Goal: Task Accomplishment & Management: Manage account settings

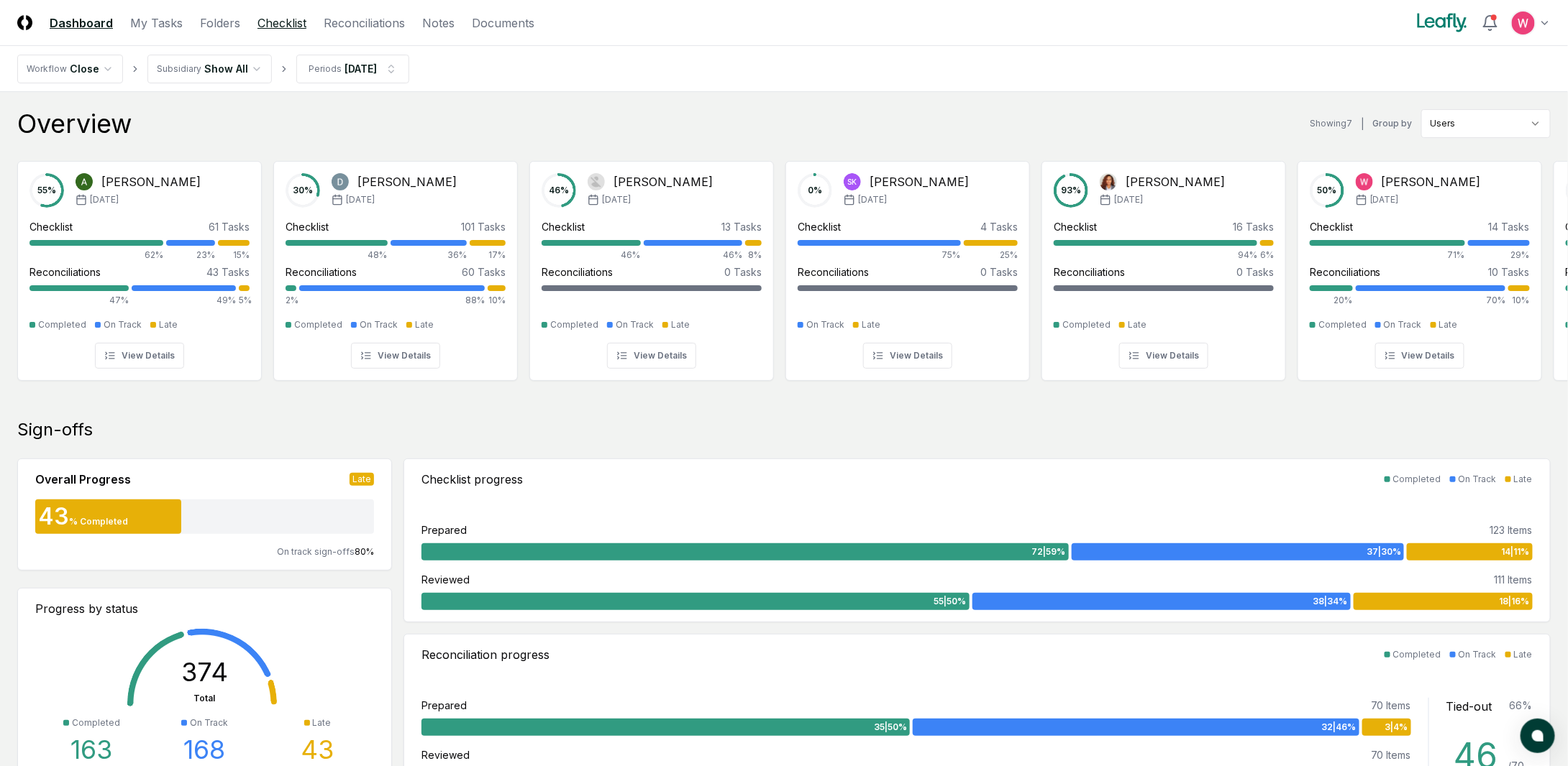
click at [291, 29] on link "Checklist" at bounding box center [281, 23] width 49 height 17
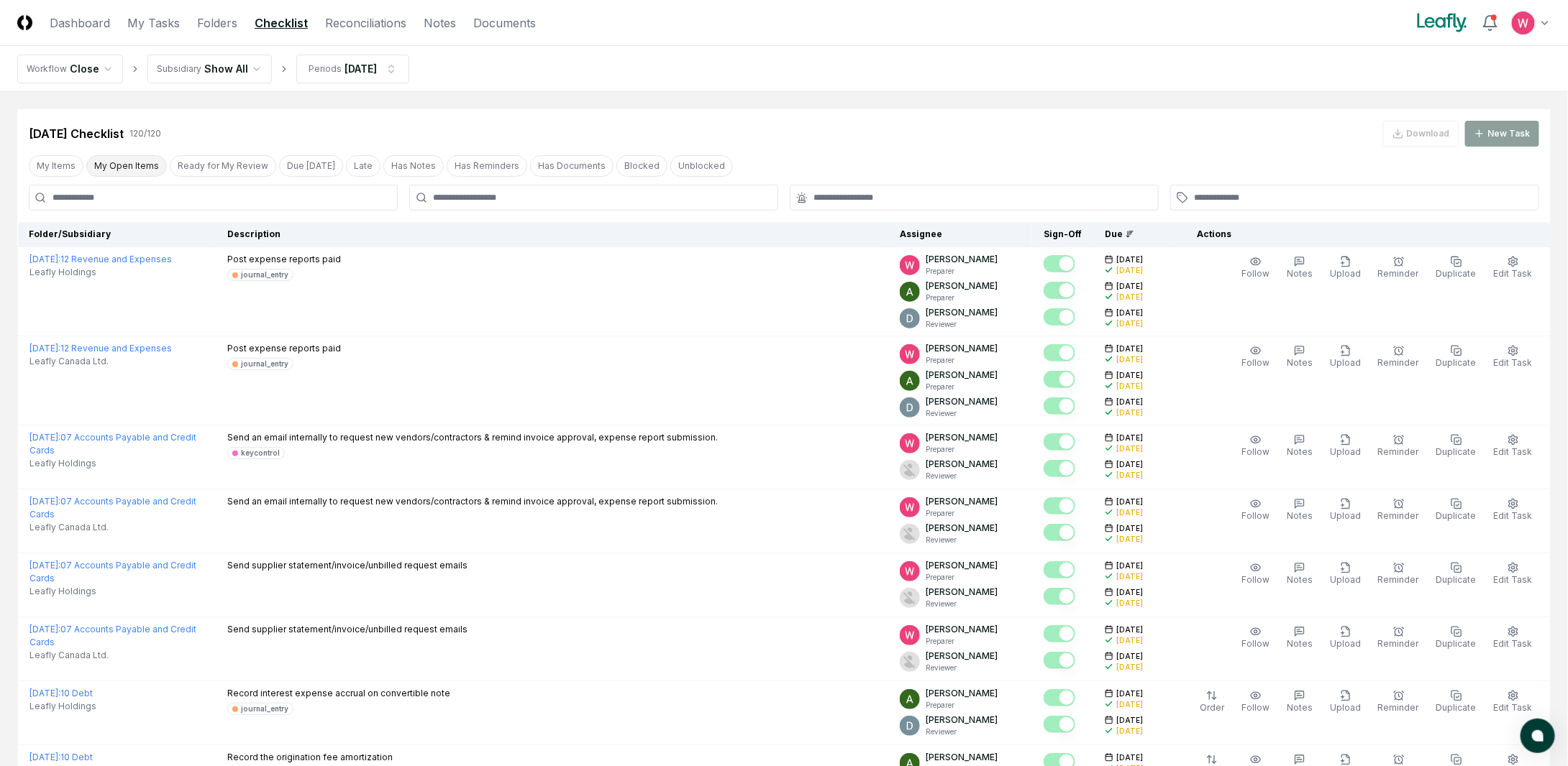
click at [120, 169] on button "My Open Items" at bounding box center [127, 166] width 80 height 21
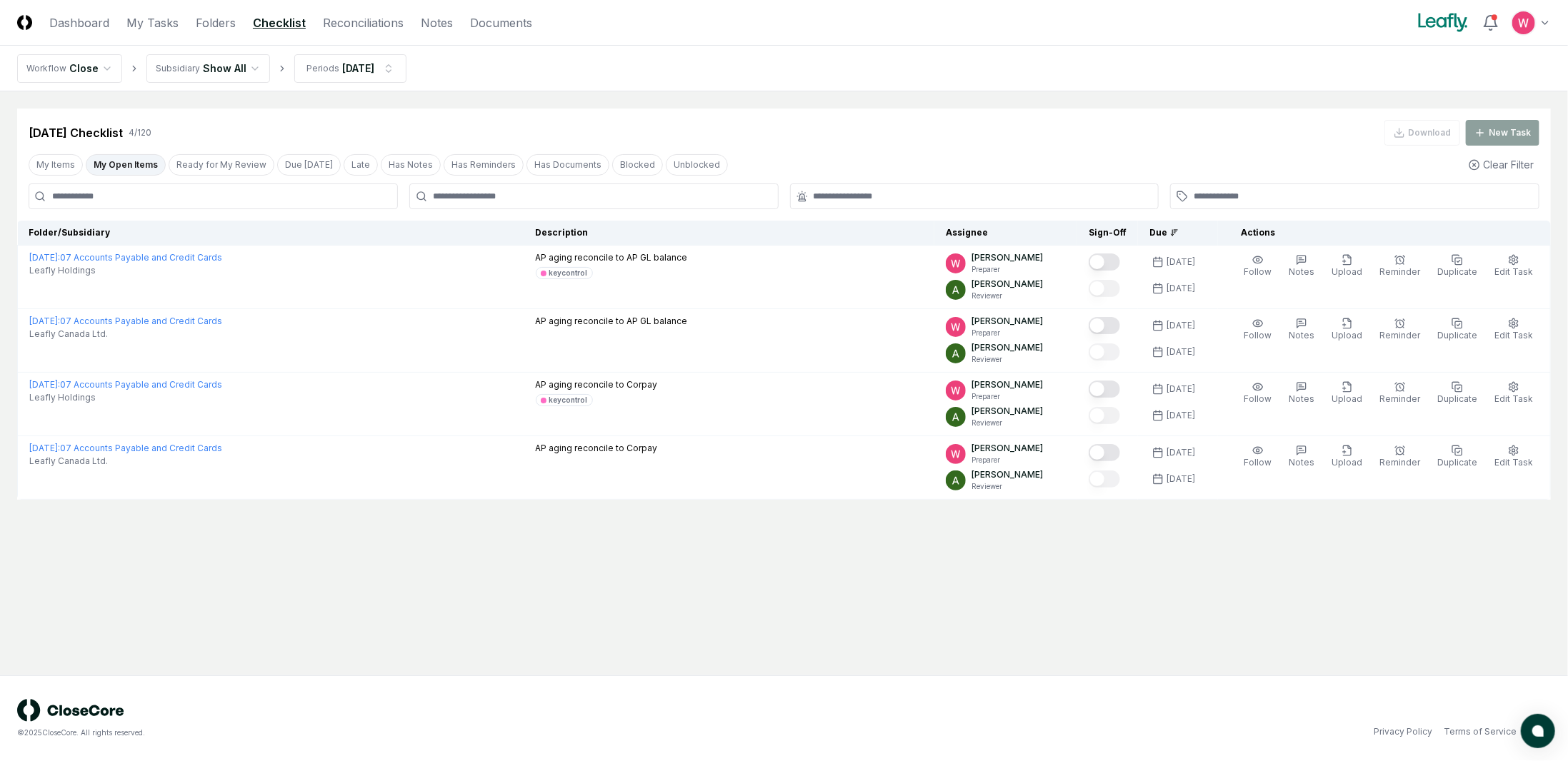
click at [210, 64] on html "CloseCore Dashboard My Tasks Folders Checklist Reconciliations Notes Documents …" at bounding box center [784, 380] width 1568 height 761
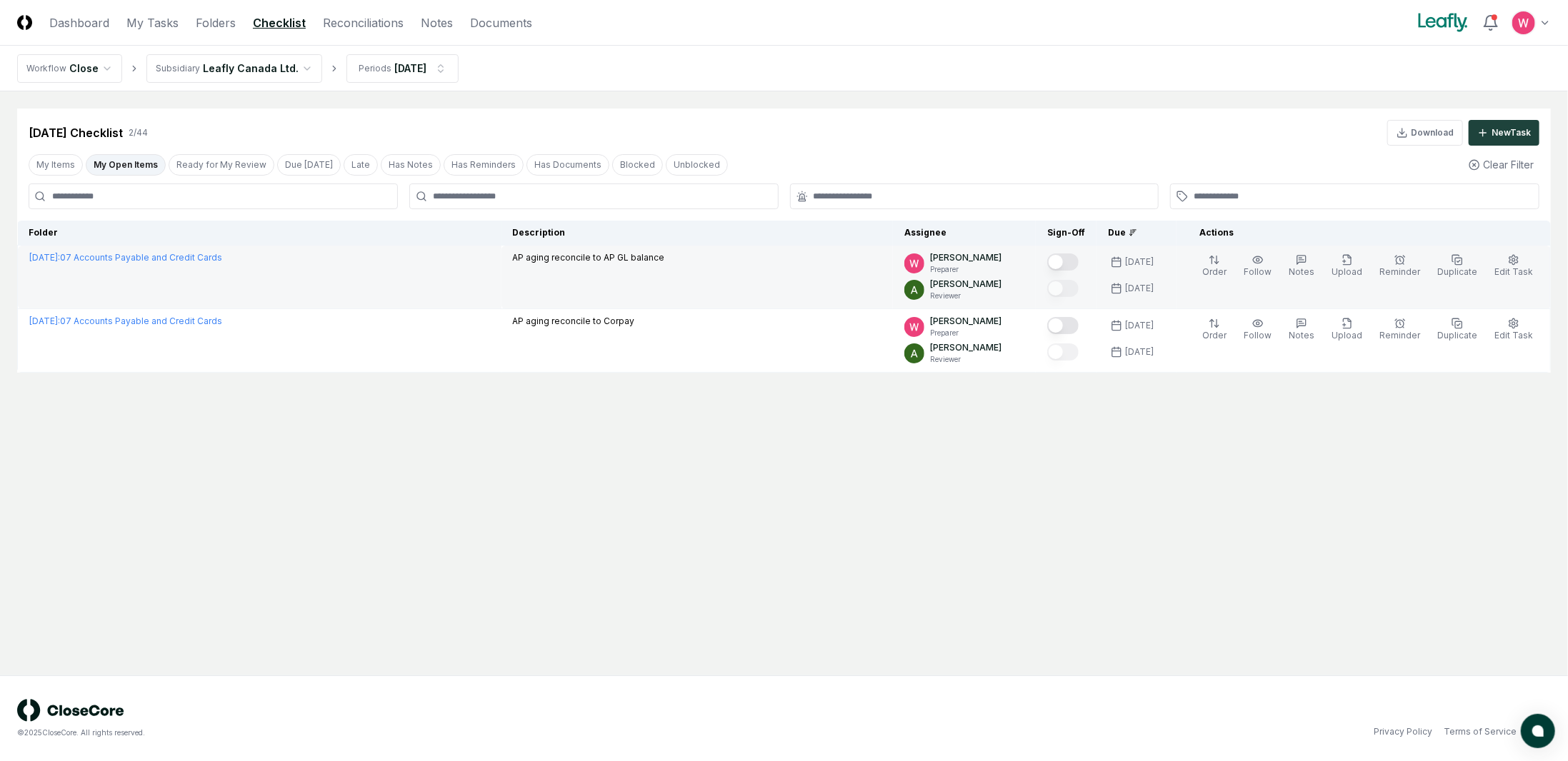
click at [1079, 259] on button "Mark complete" at bounding box center [1063, 262] width 31 height 17
click at [375, 28] on link "Reconciliations" at bounding box center [363, 23] width 81 height 17
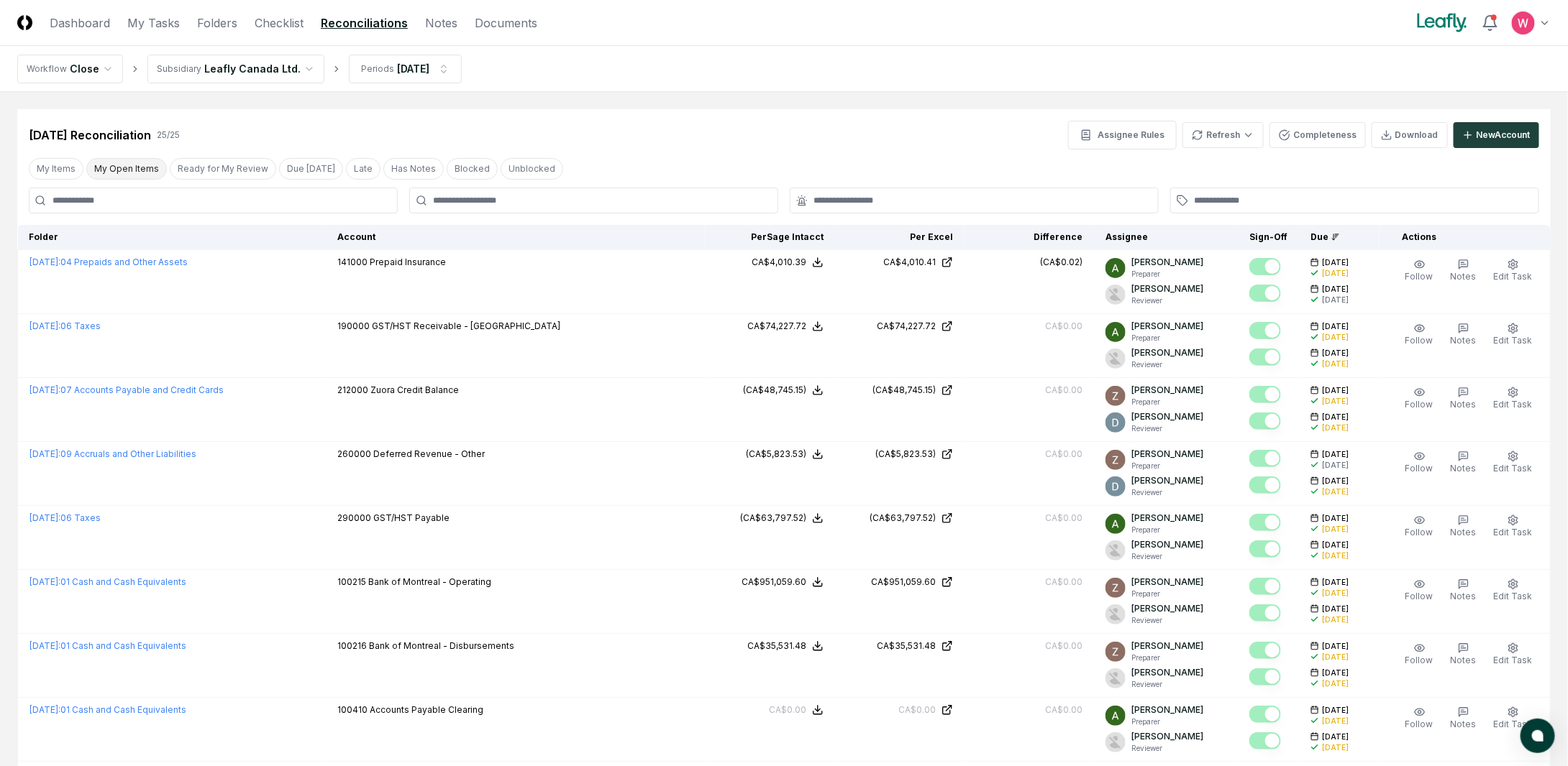
click at [132, 165] on button "My Open Items" at bounding box center [127, 168] width 80 height 21
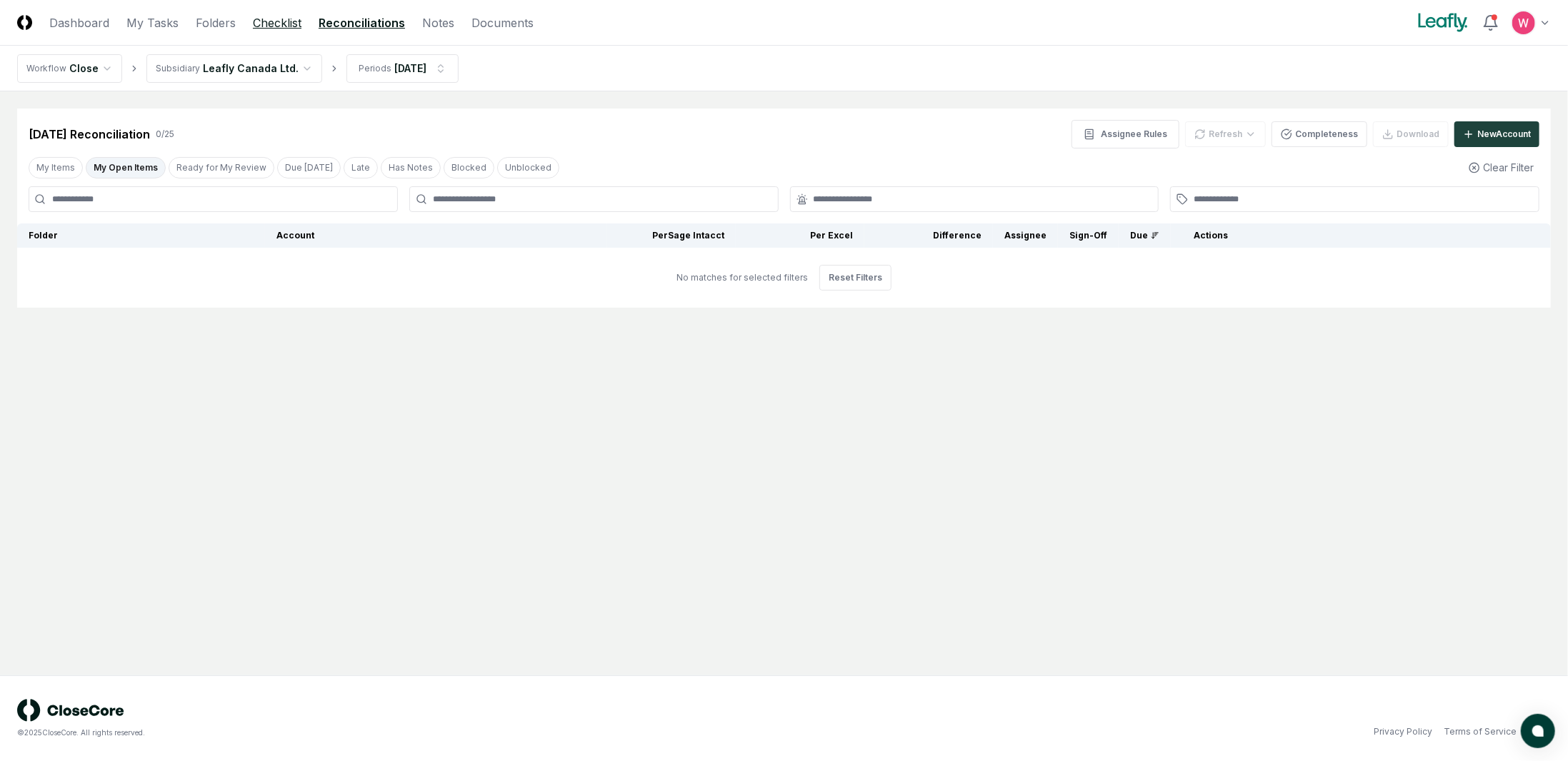
click at [272, 25] on link "Checklist" at bounding box center [277, 23] width 48 height 17
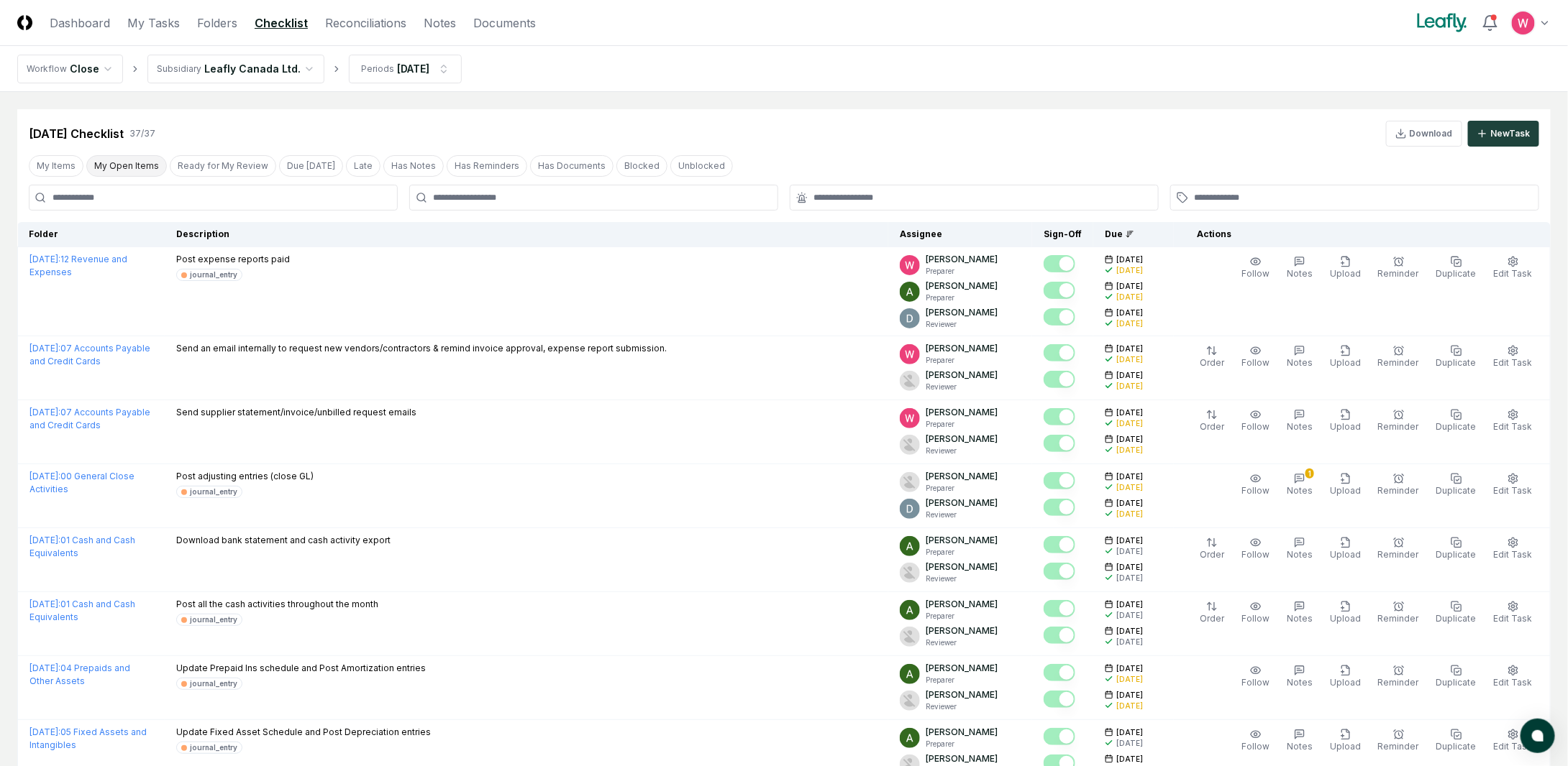
click at [130, 165] on button "My Open Items" at bounding box center [127, 166] width 80 height 21
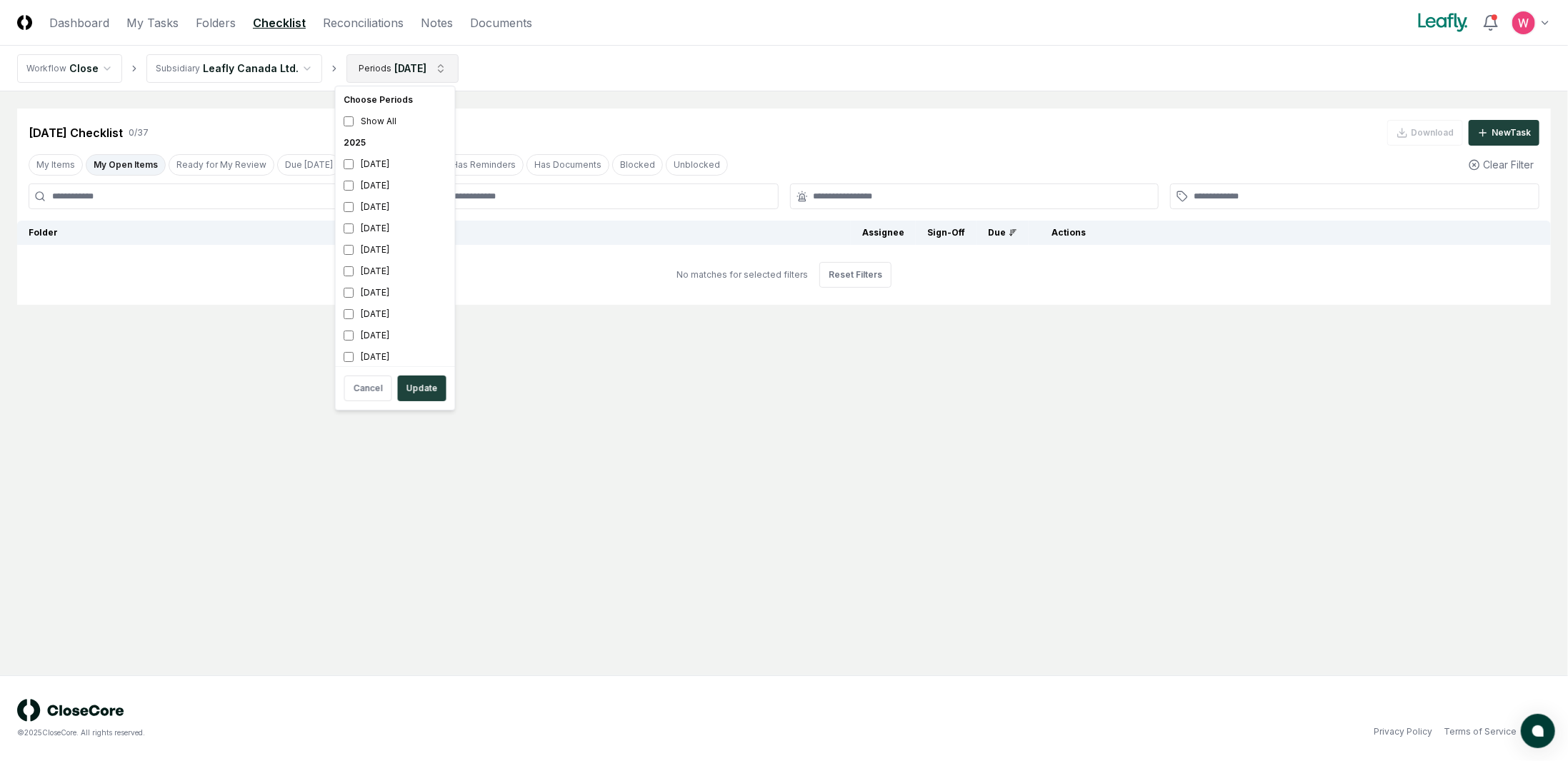
click at [423, 56] on html "CloseCore Dashboard My Tasks Folders Checklist Reconciliations Notes Documents …" at bounding box center [784, 380] width 1568 height 761
click at [359, 182] on div "[DATE]" at bounding box center [396, 185] width 114 height 21
click at [420, 397] on button "Update" at bounding box center [421, 388] width 48 height 25
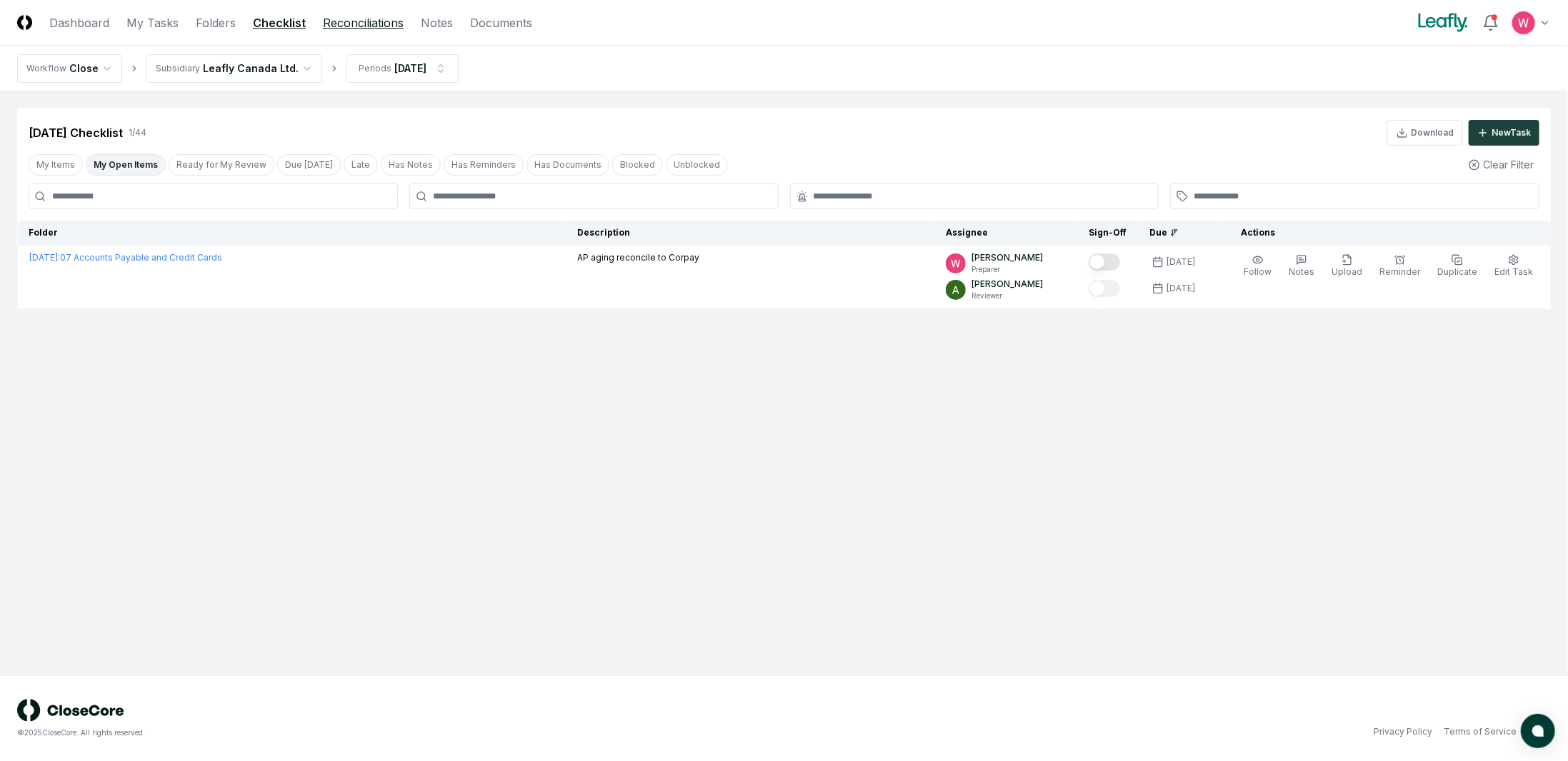
click at [381, 20] on link "Reconciliations" at bounding box center [363, 23] width 81 height 17
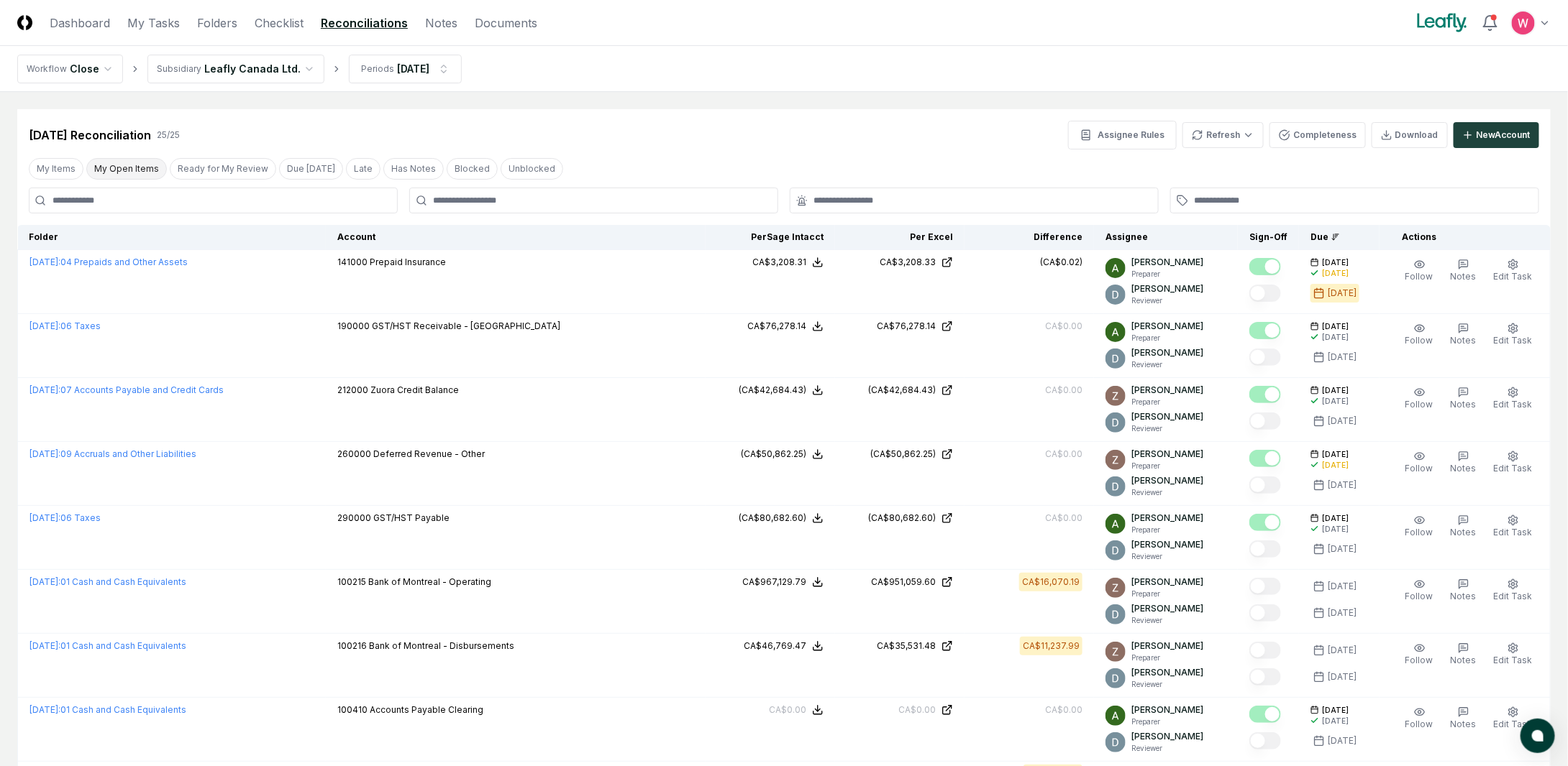
click at [138, 158] on button "My Open Items" at bounding box center [127, 168] width 80 height 21
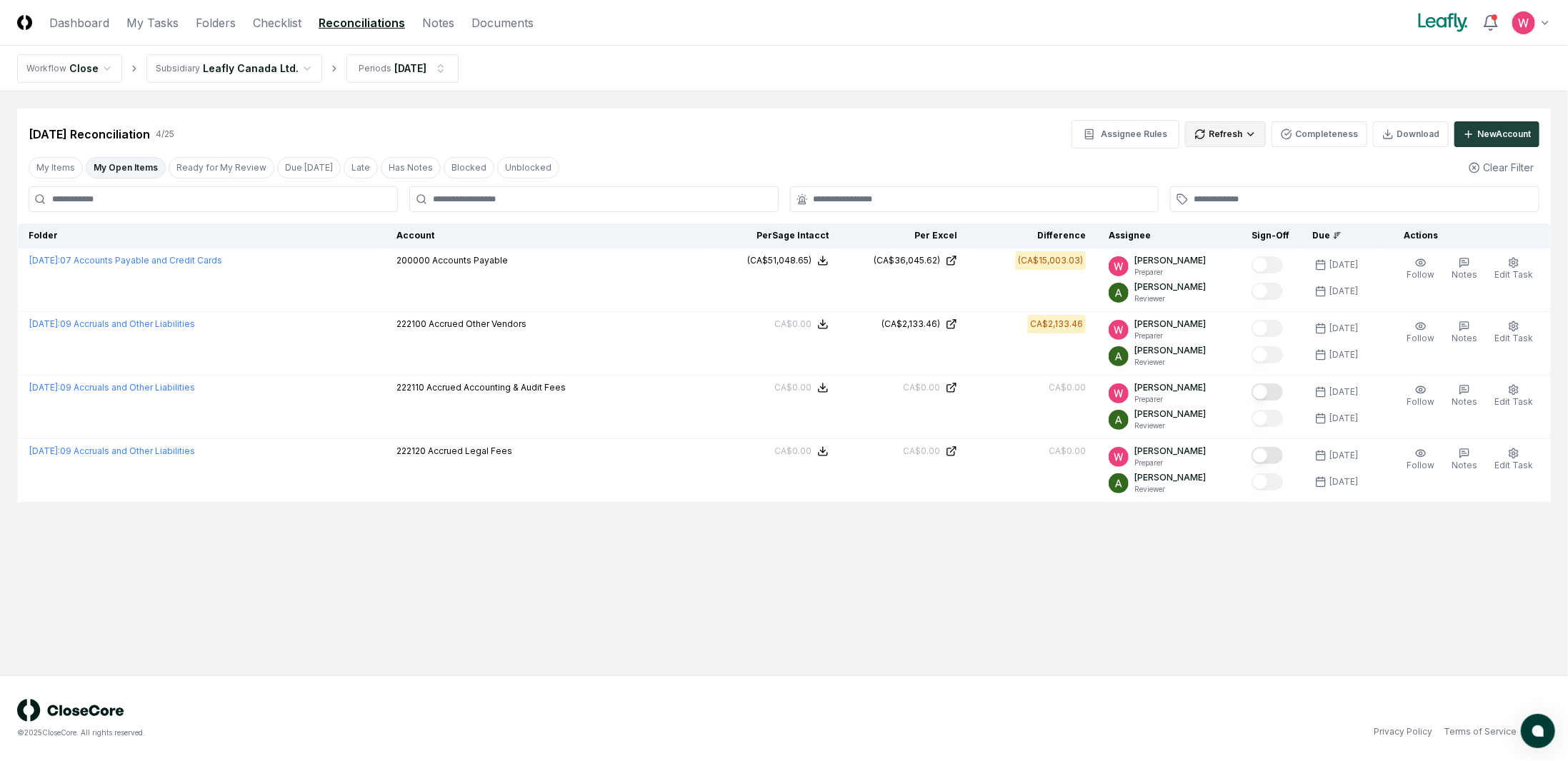
click at [1240, 142] on html "CloseCore Dashboard My Tasks Folders Checklist Reconciliations Notes Documents …" at bounding box center [784, 380] width 1568 height 761
click at [1221, 206] on div "All" at bounding box center [1229, 206] width 84 height 21
click at [1103, 589] on main "Cancel Reassign [DATE] Reconciliation 4 / 25 Assignee Rules Refresh Completenes…" at bounding box center [784, 384] width 1568 height 584
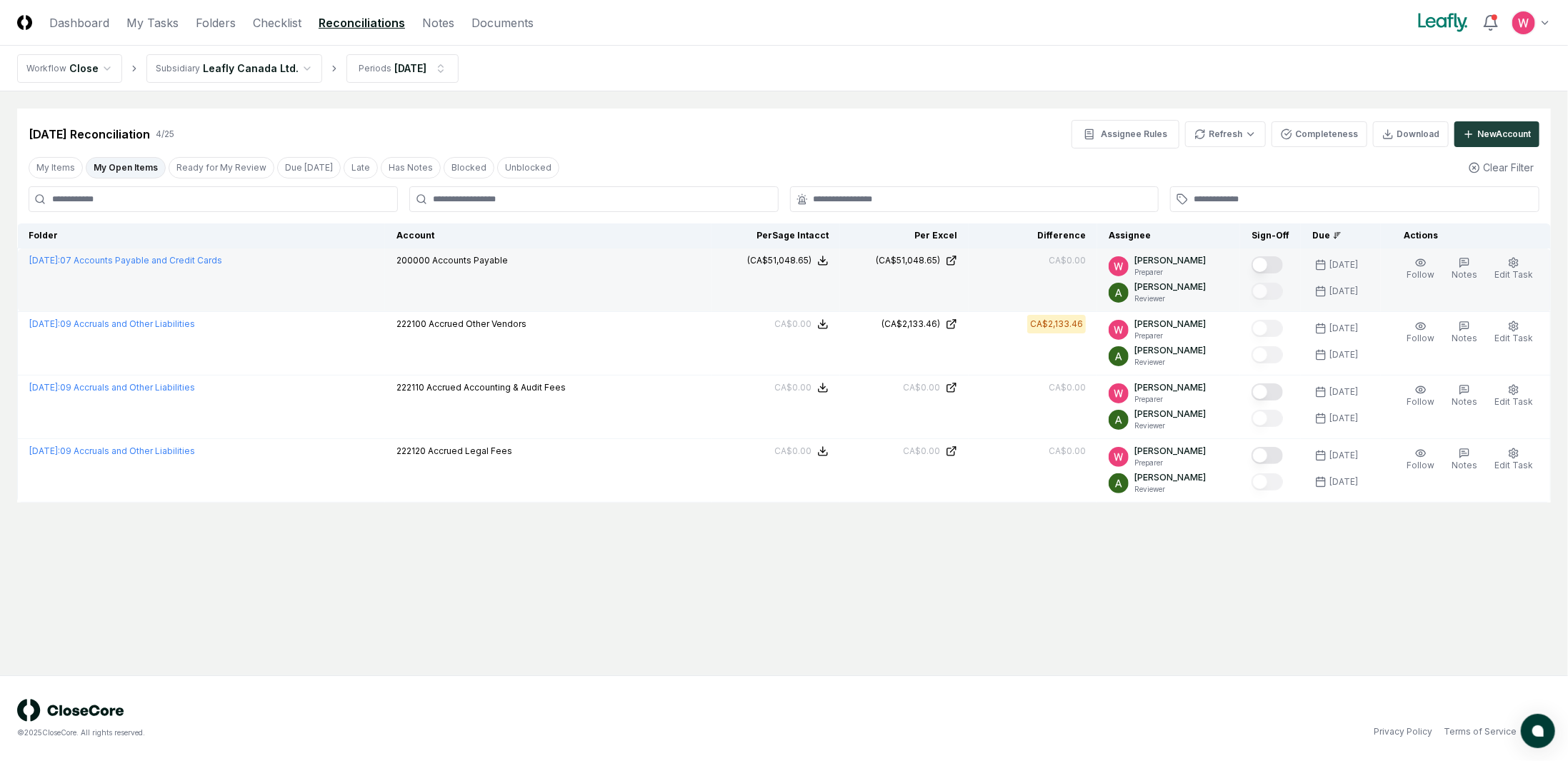
click at [1283, 261] on button "Mark complete" at bounding box center [1266, 265] width 31 height 17
drag, startPoint x: 214, startPoint y: 167, endPoint x: 170, endPoint y: 168, distance: 44.0
click at [213, 167] on button "Ready for My Review" at bounding box center [221, 167] width 105 height 21
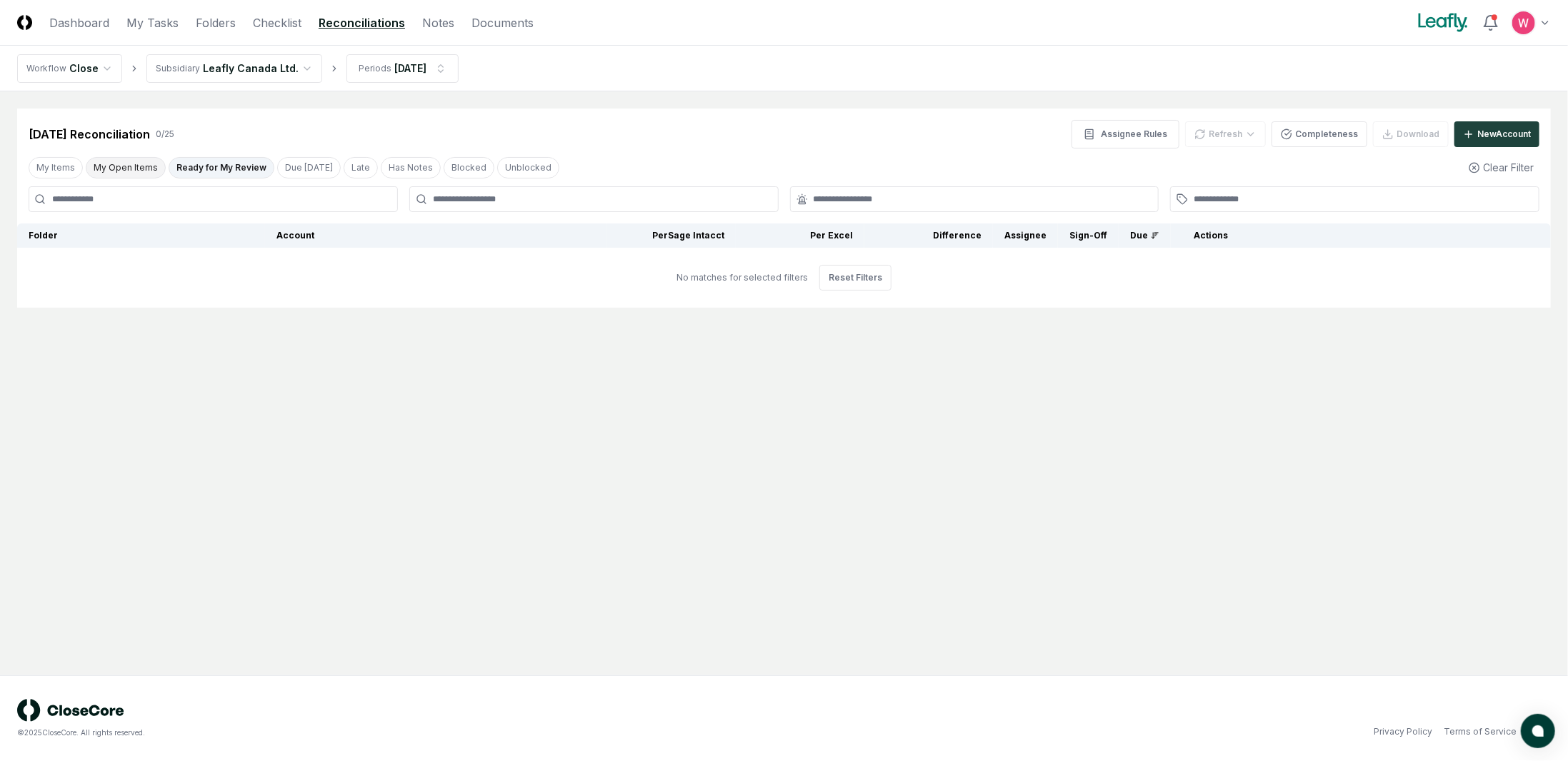
click at [151, 166] on button "My Open Items" at bounding box center [126, 167] width 80 height 21
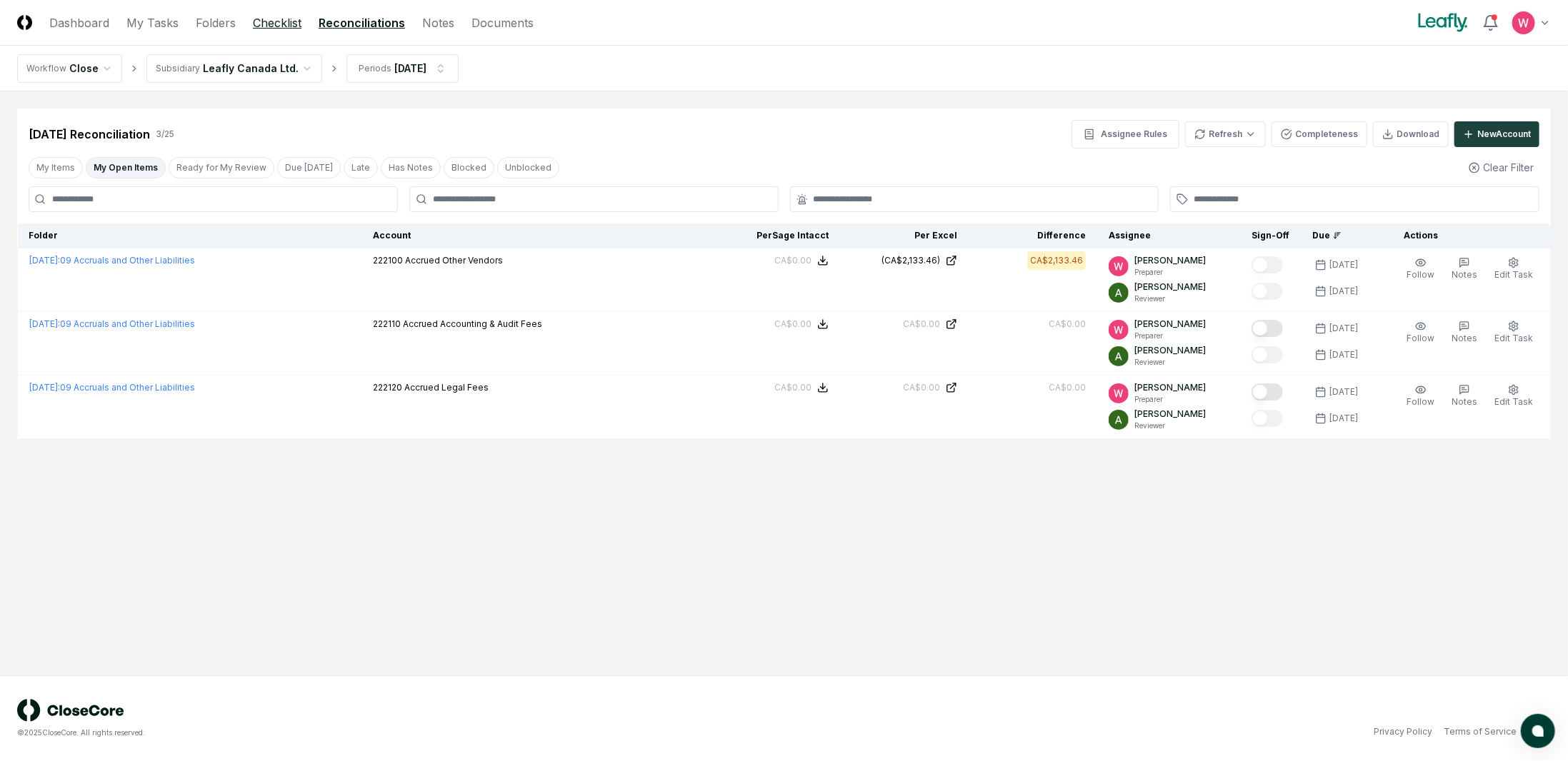
click at [280, 24] on link "Checklist" at bounding box center [277, 23] width 48 height 17
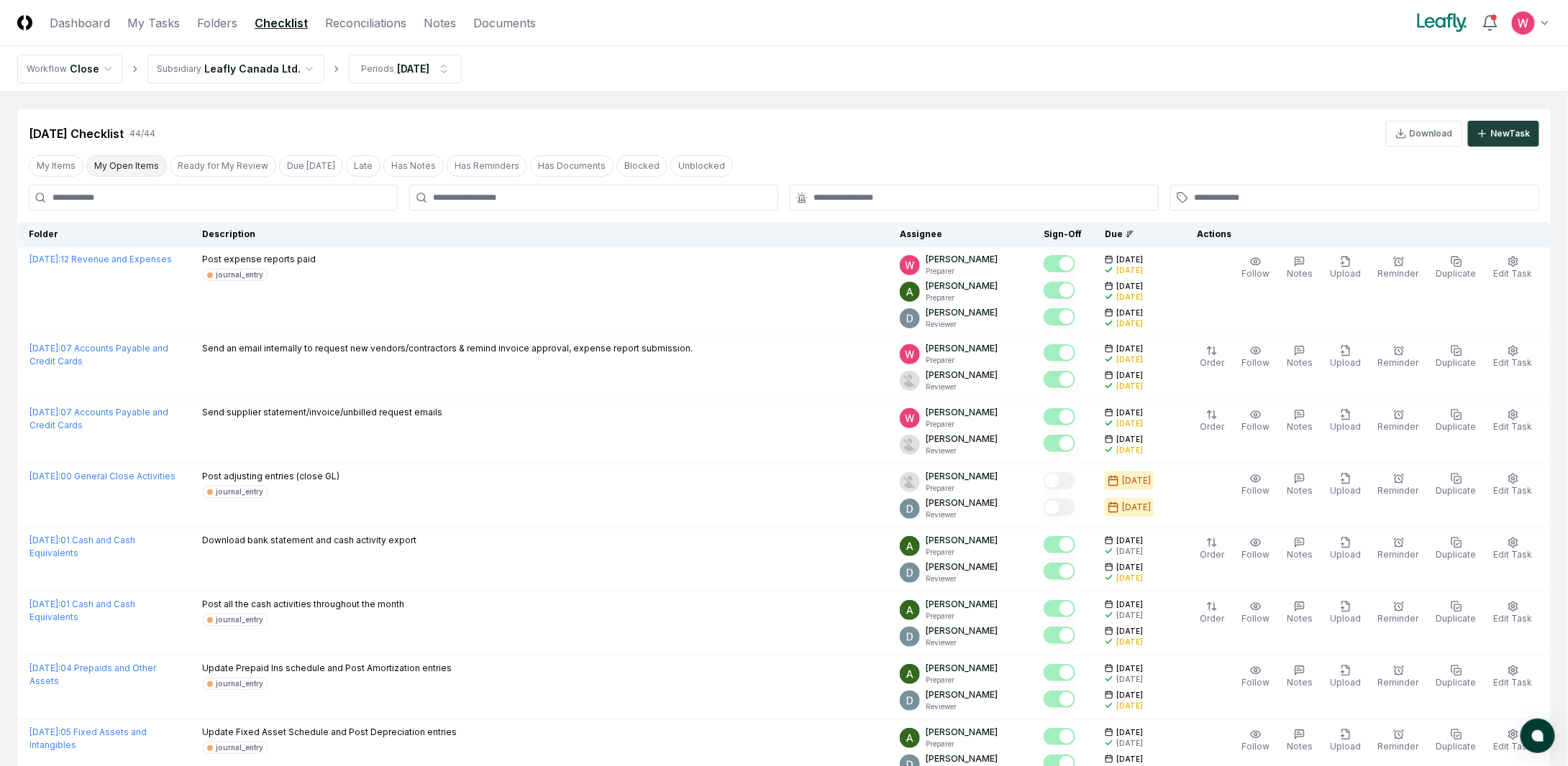
click at [127, 169] on button "My Open Items" at bounding box center [127, 166] width 80 height 21
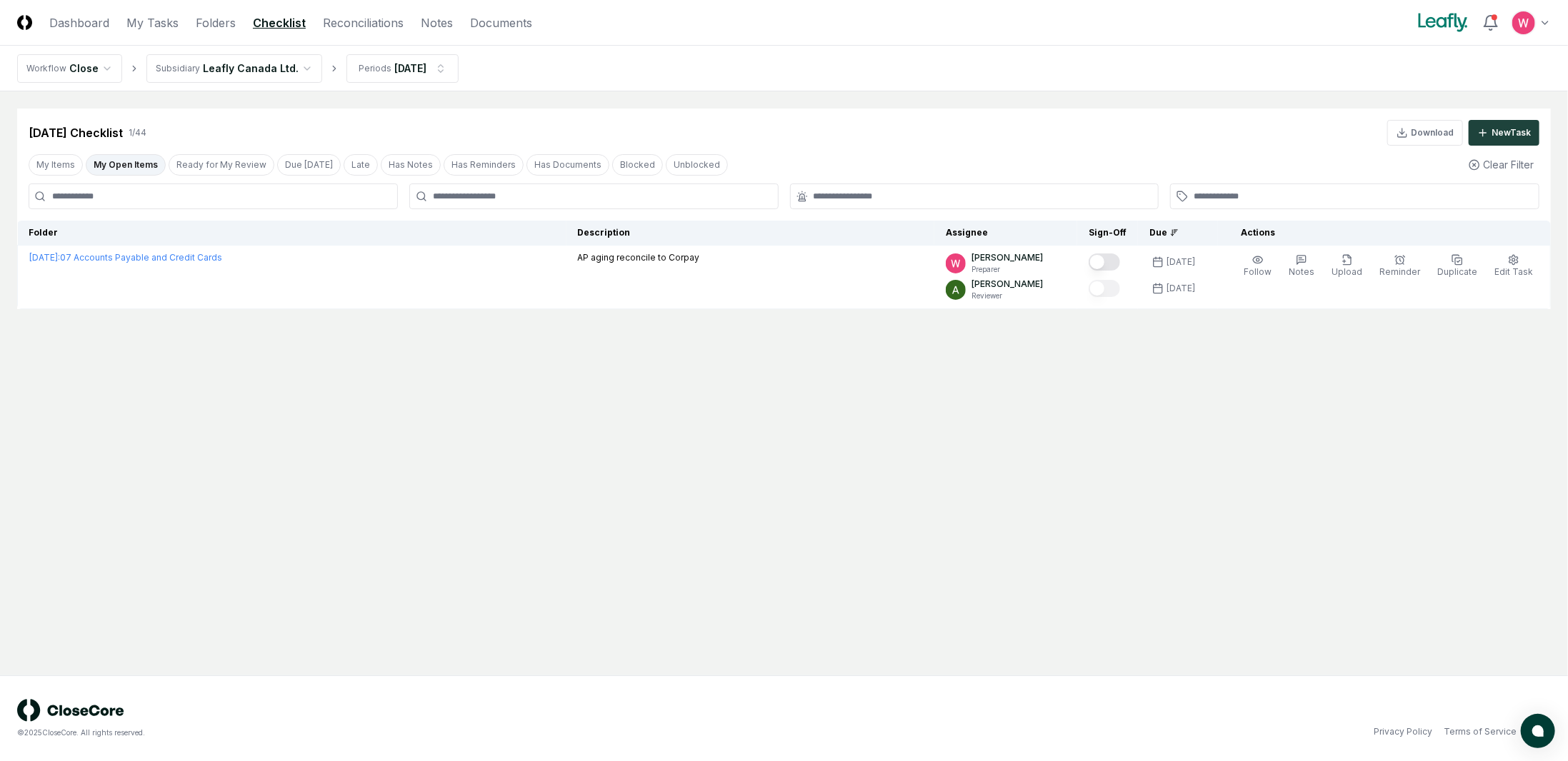
click at [292, 60] on html "CloseCore Dashboard My Tasks Folders Checklist Reconciliations Notes Documents …" at bounding box center [784, 380] width 1568 height 761
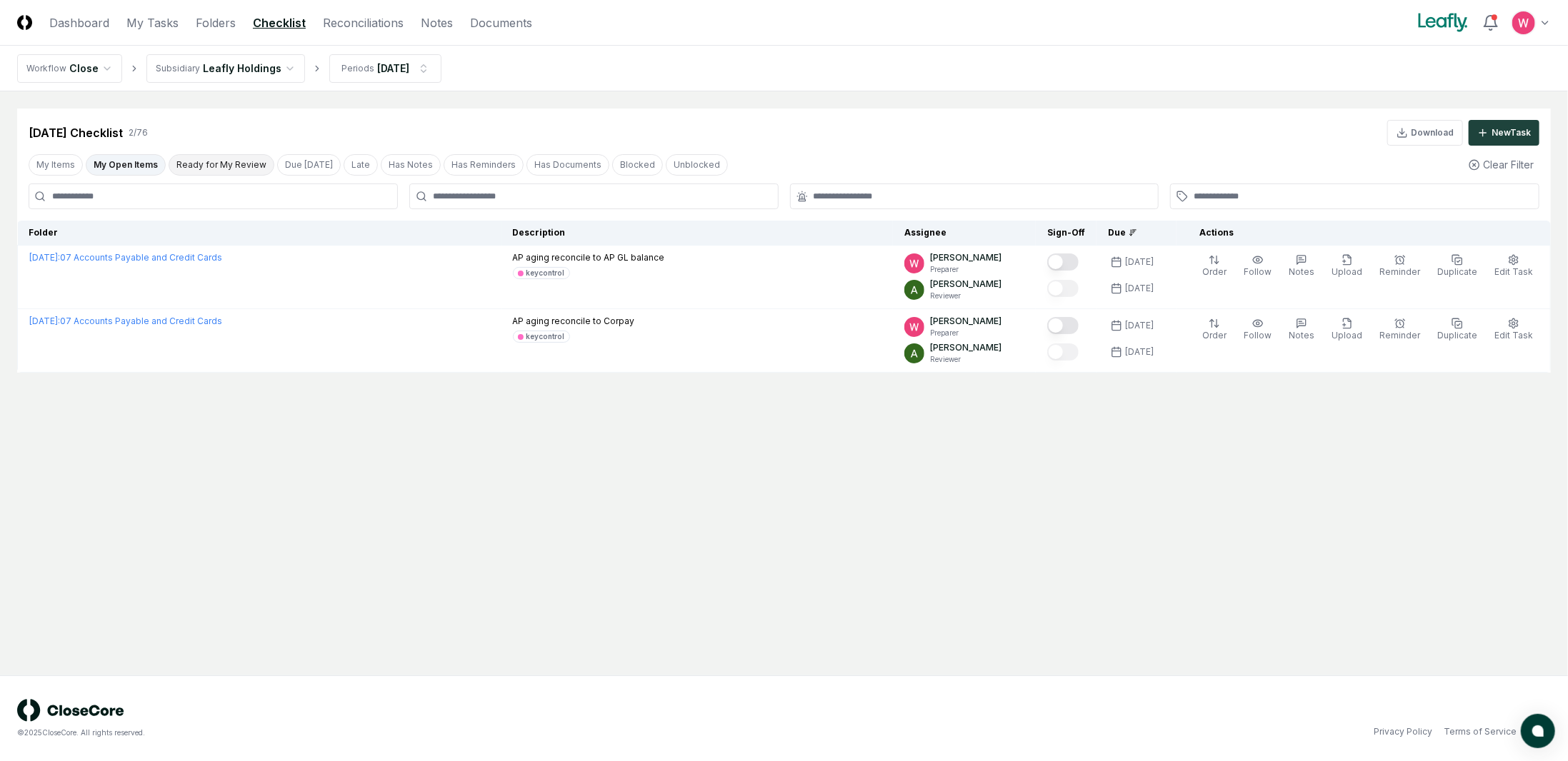
click at [199, 163] on button "Ready for My Review" at bounding box center [221, 165] width 105 height 21
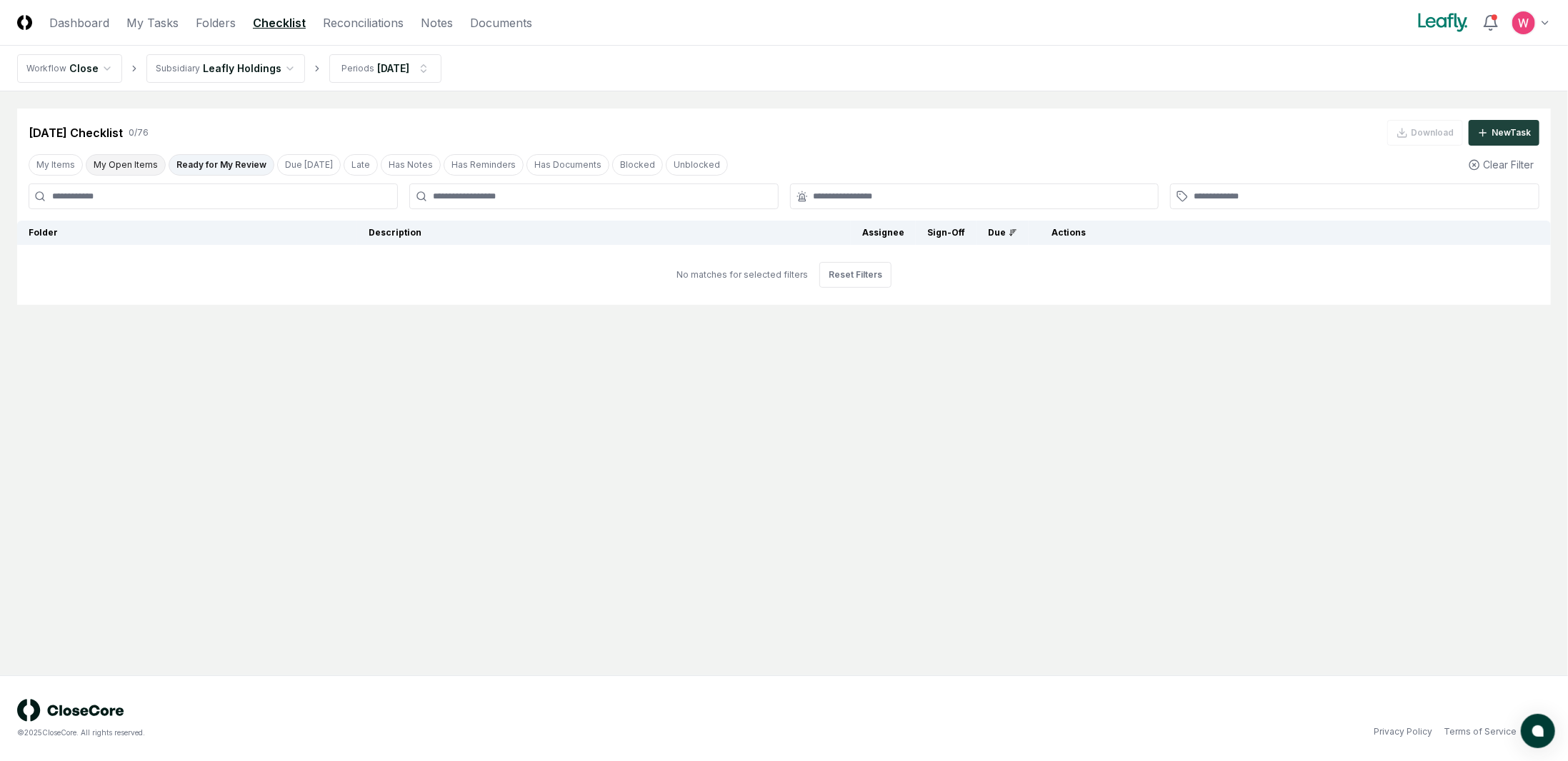
click at [133, 165] on button "My Open Items" at bounding box center [126, 165] width 80 height 21
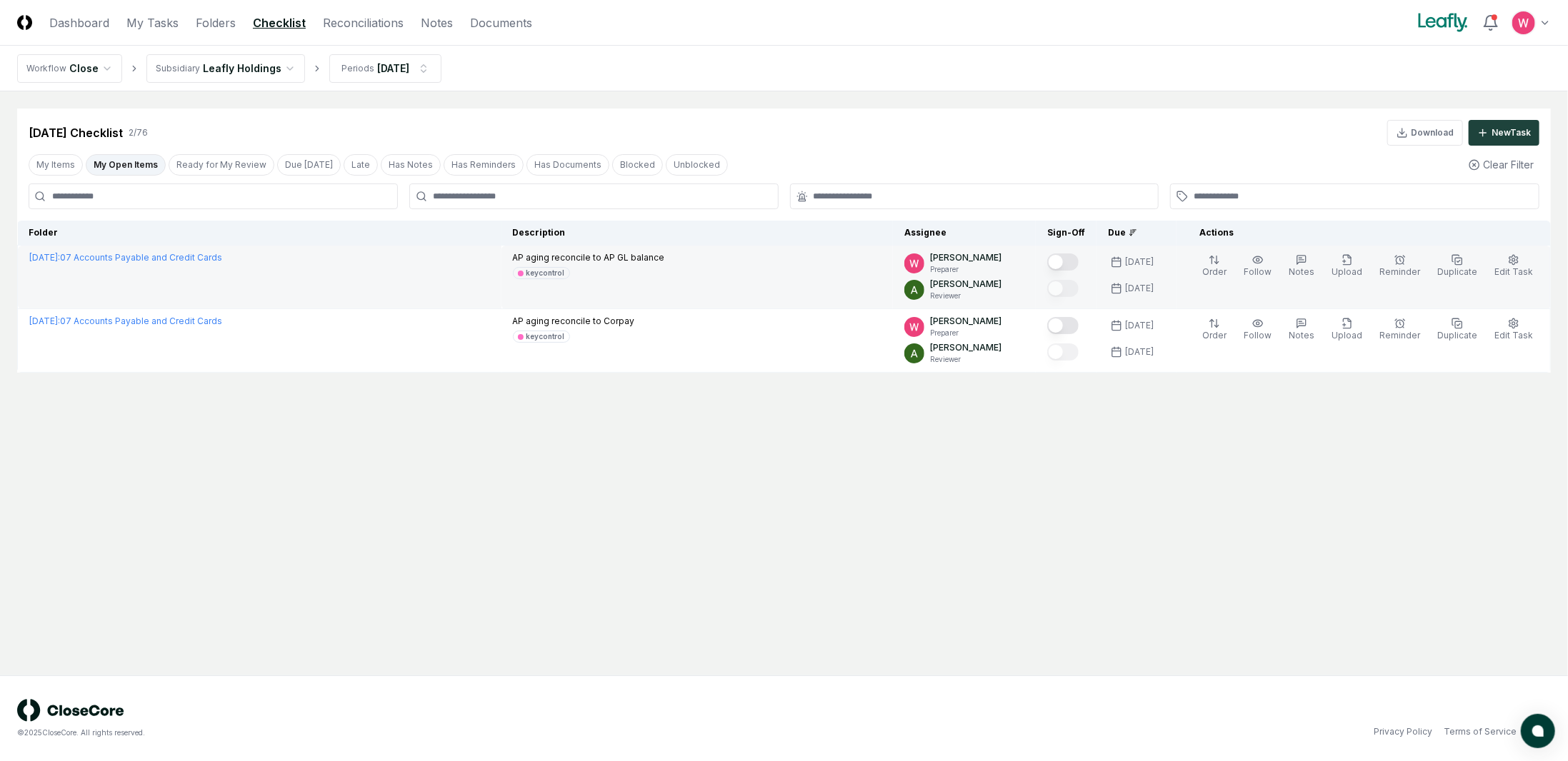
click at [1069, 262] on button "Mark complete" at bounding box center [1063, 262] width 31 height 17
click at [224, 174] on button "Ready for My Review" at bounding box center [221, 165] width 105 height 21
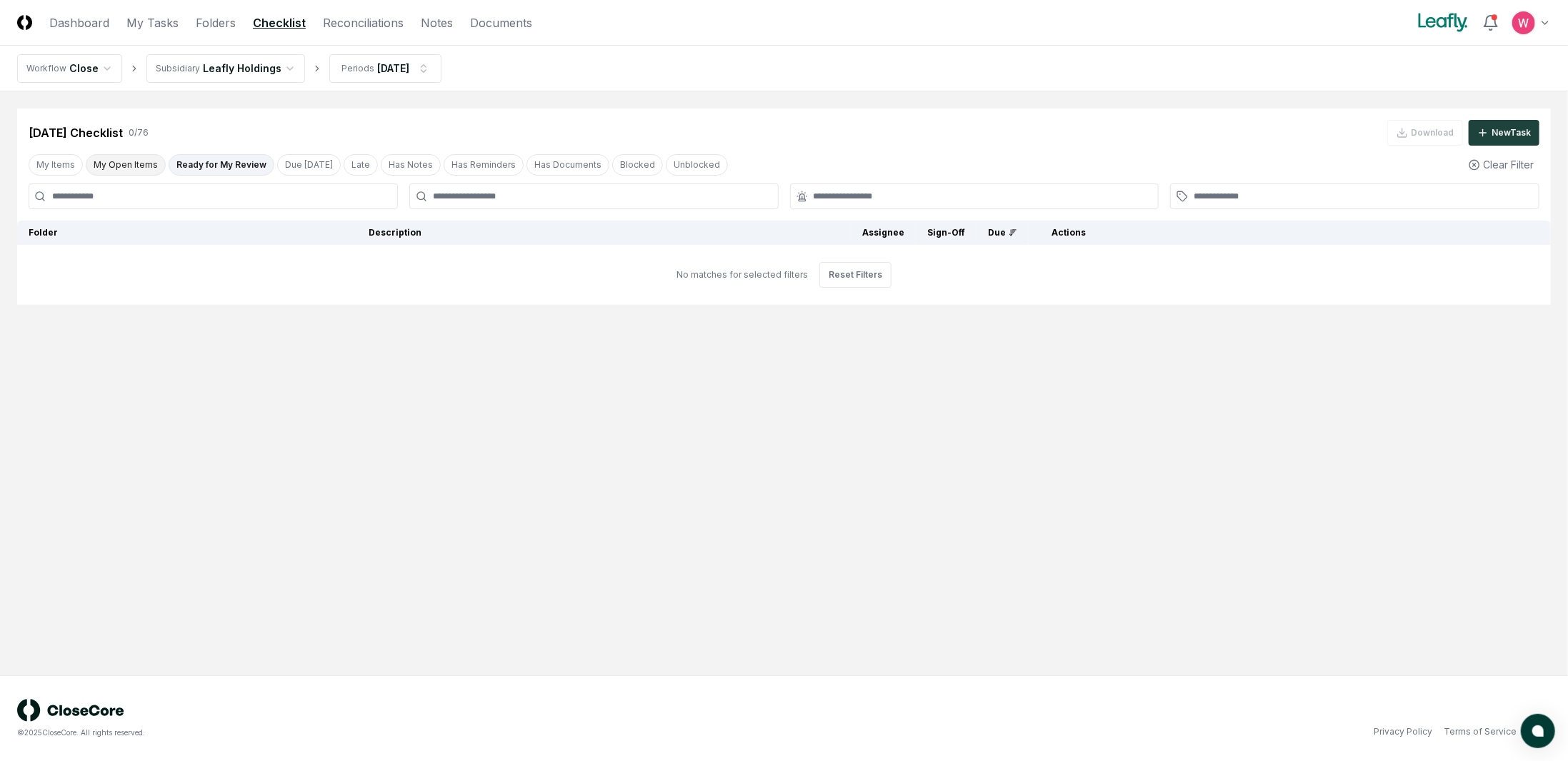
click at [135, 167] on button "My Open Items" at bounding box center [126, 165] width 80 height 21
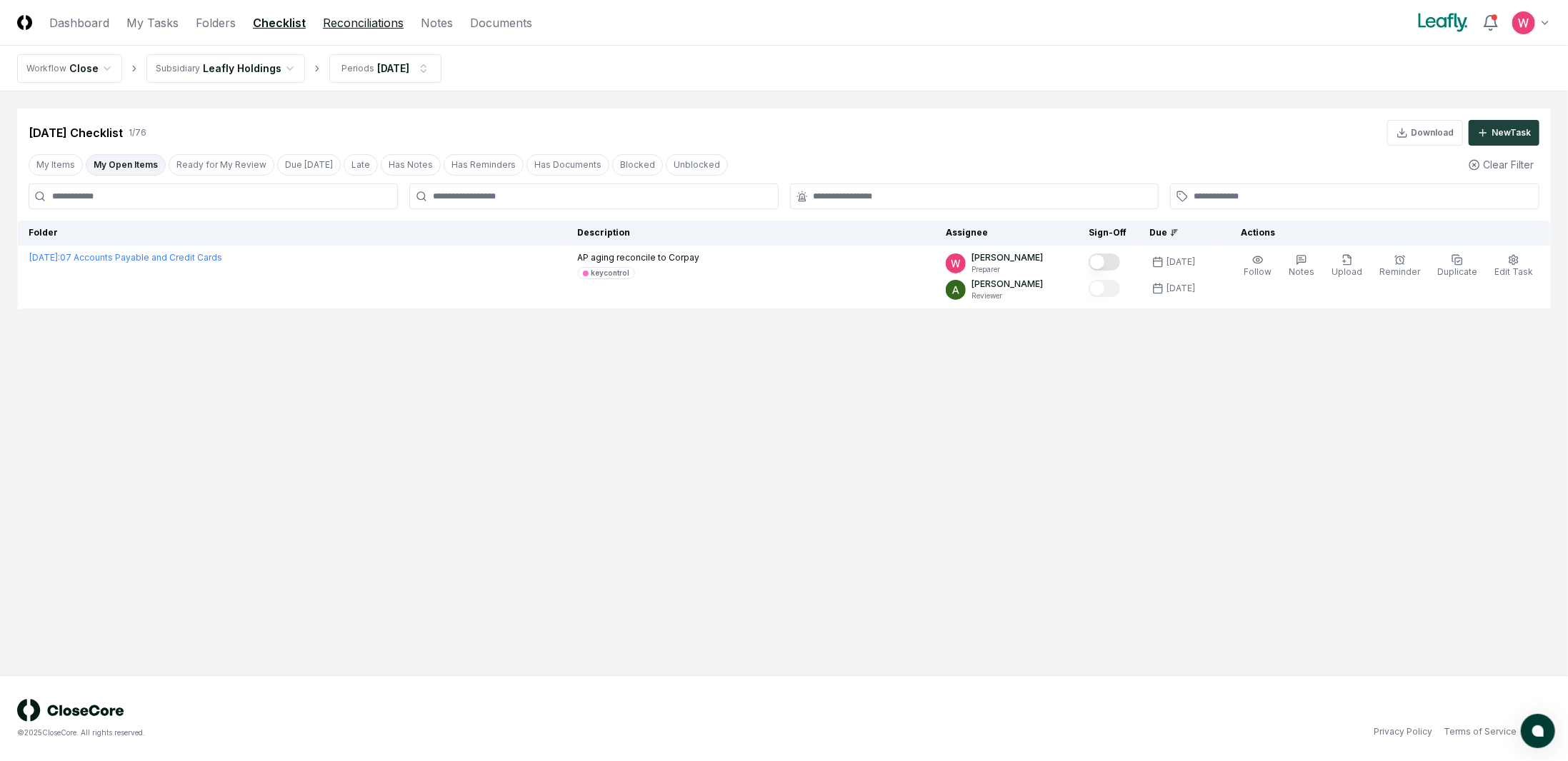
click at [383, 29] on link "Reconciliations" at bounding box center [363, 23] width 81 height 17
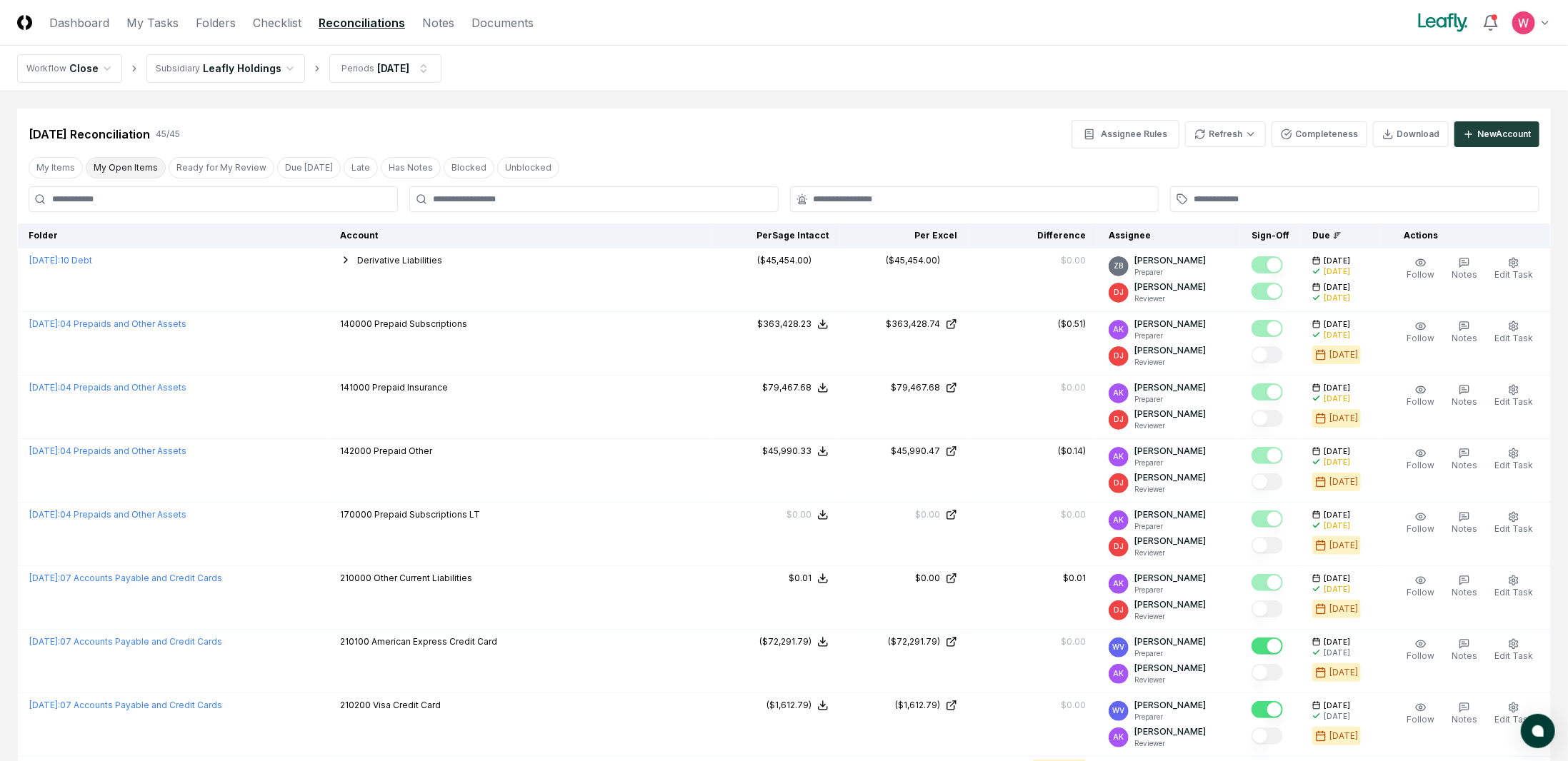
click at [140, 163] on button "My Open Items" at bounding box center [126, 167] width 80 height 21
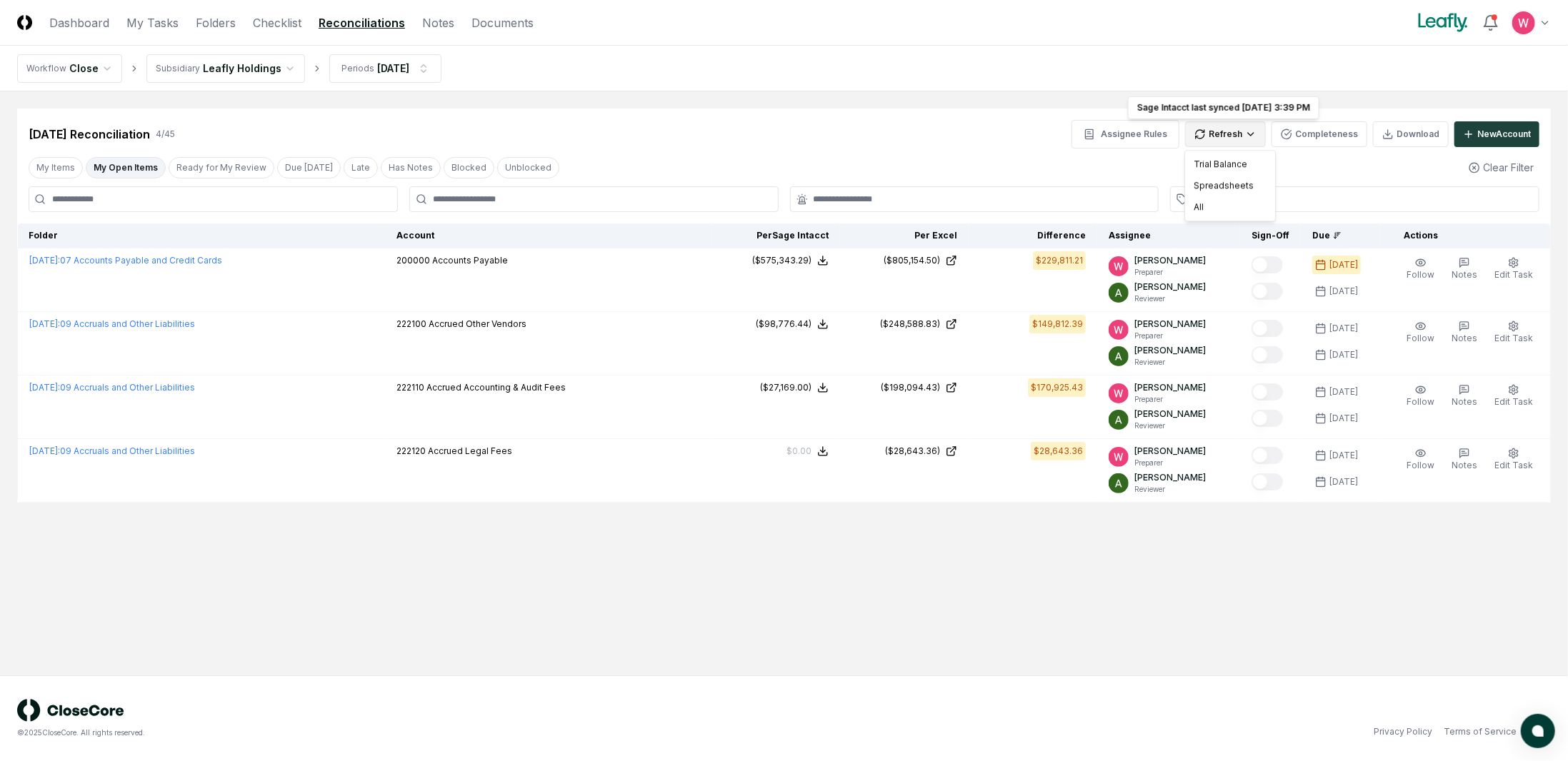
click at [1253, 126] on html "CloseCore Dashboard My Tasks Folders Checklist Reconciliations Notes Documents …" at bounding box center [784, 380] width 1568 height 761
click at [1209, 202] on div "All" at bounding box center [1229, 206] width 84 height 21
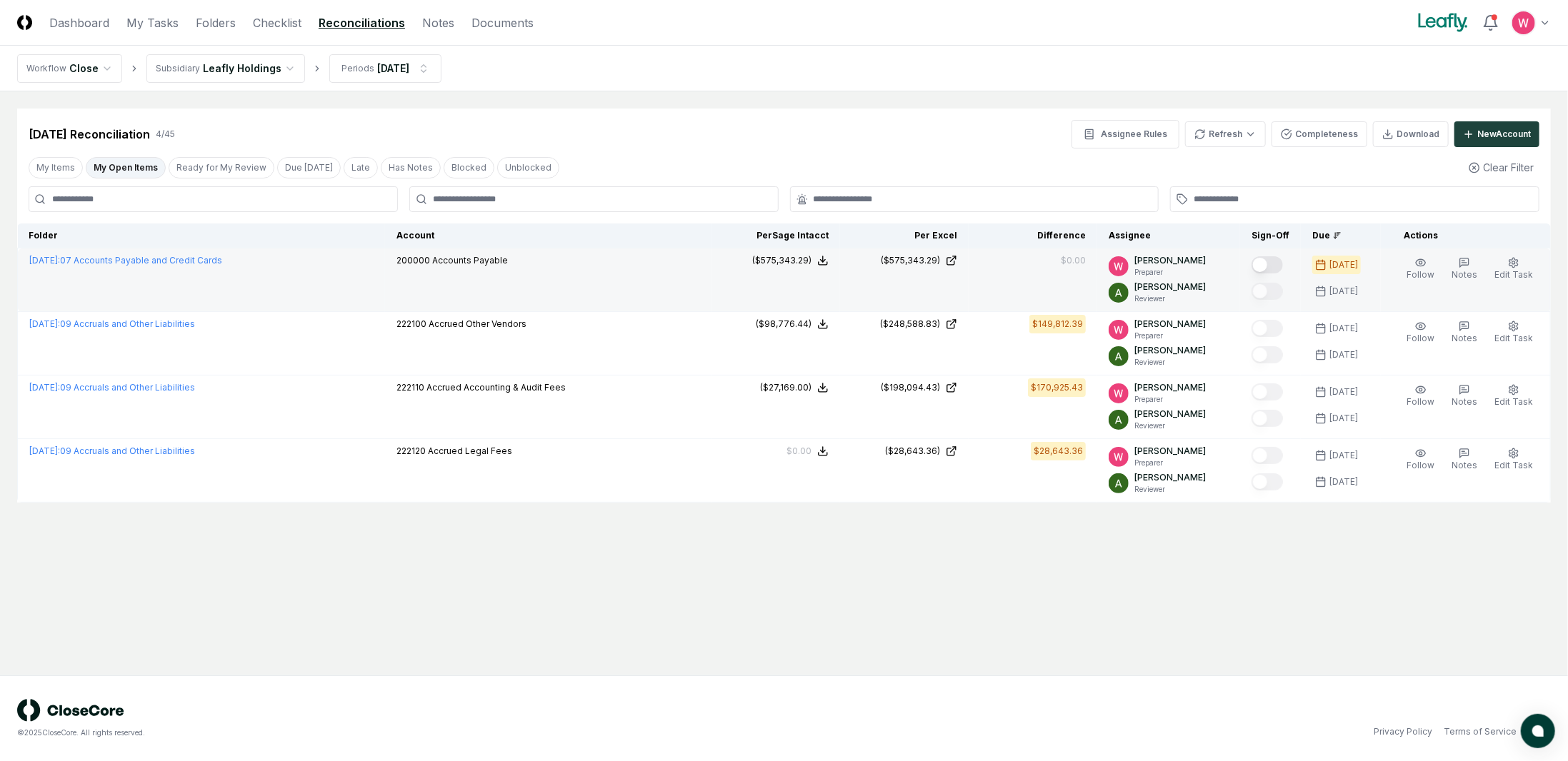
click at [1270, 262] on button "Mark complete" at bounding box center [1266, 265] width 31 height 17
click at [290, 29] on link "Checklist" at bounding box center [277, 23] width 48 height 17
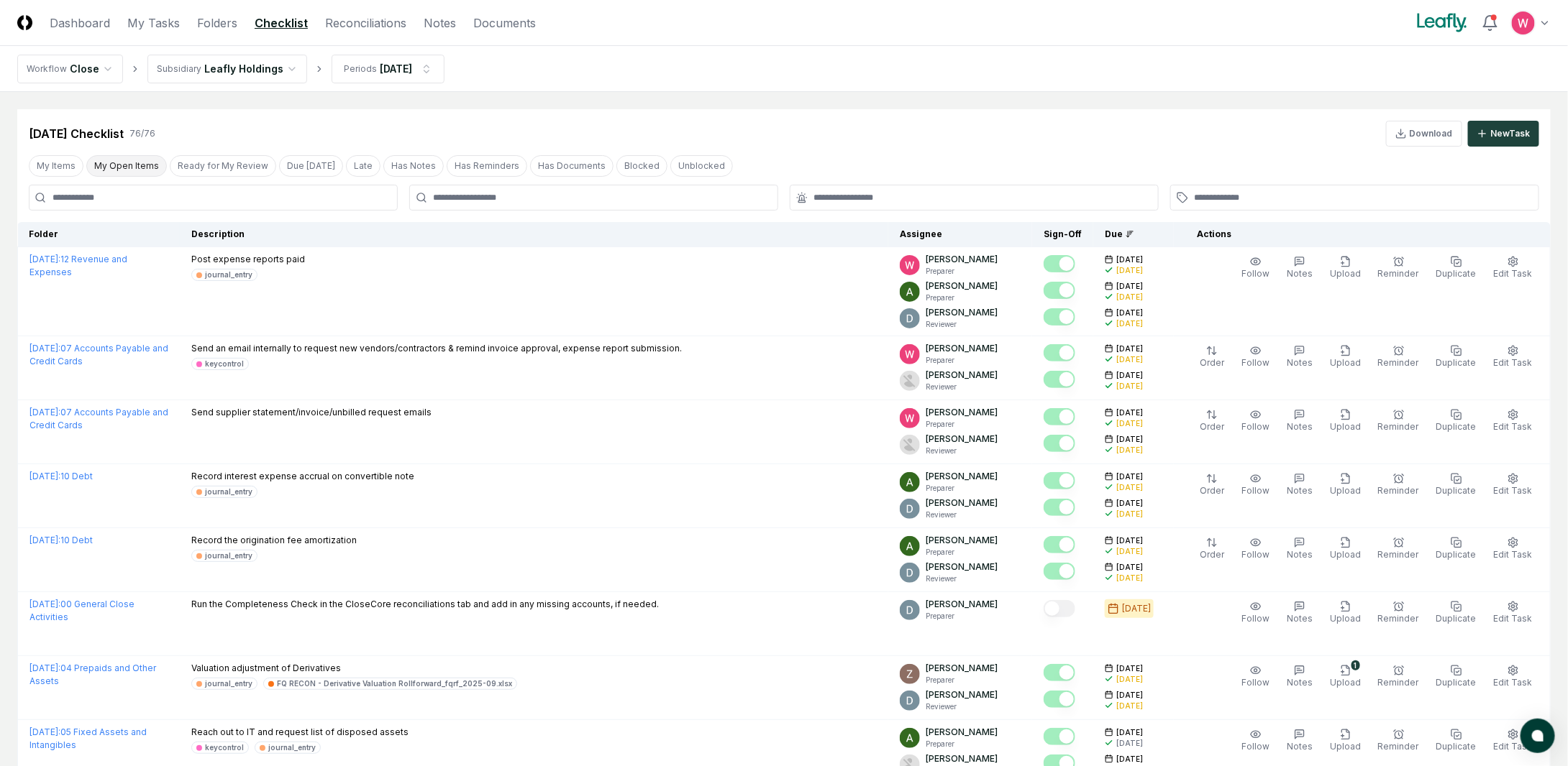
click at [133, 162] on button "My Open Items" at bounding box center [127, 166] width 80 height 21
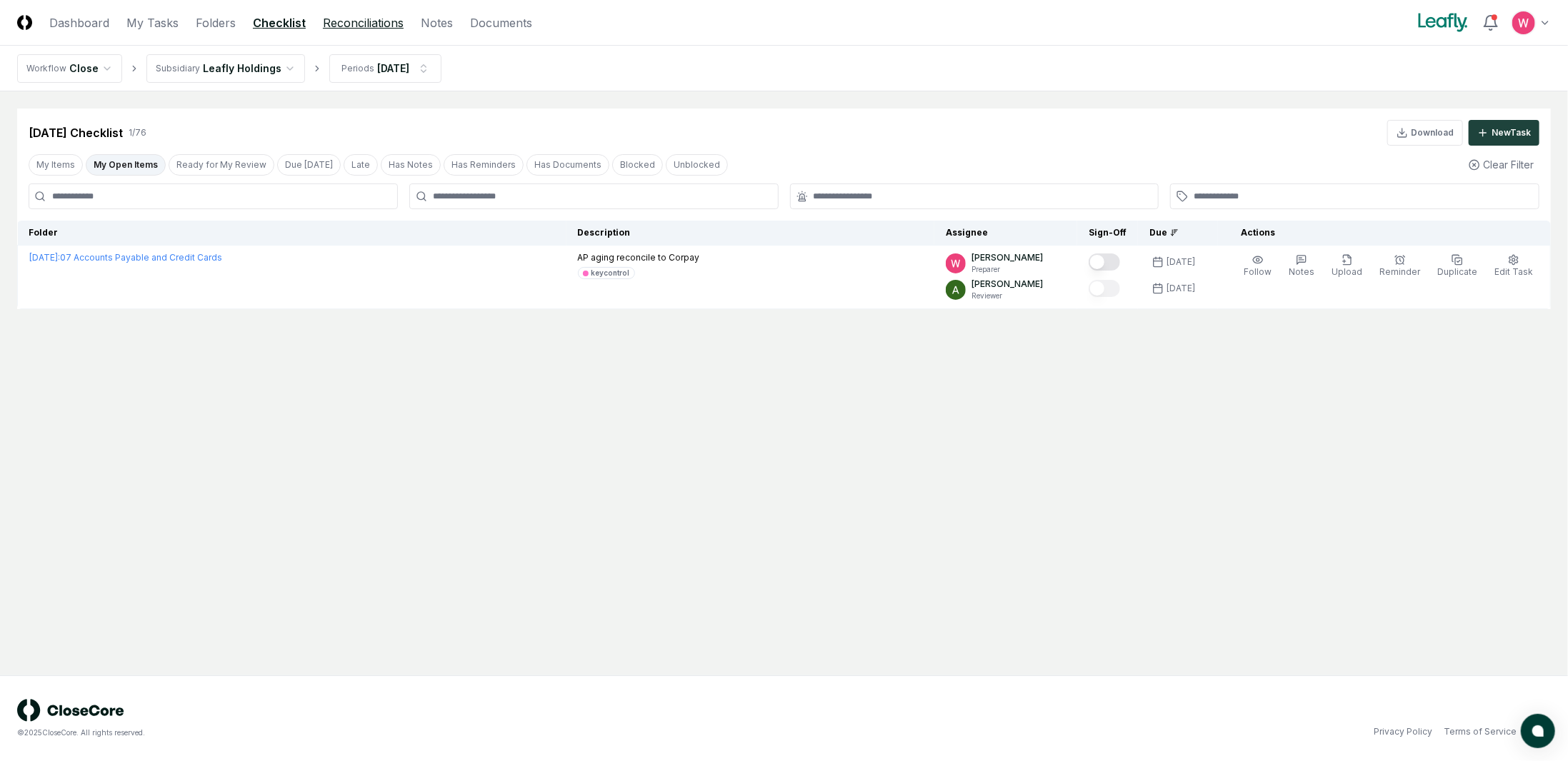
click at [349, 14] on link "Reconciliations" at bounding box center [363, 23] width 81 height 17
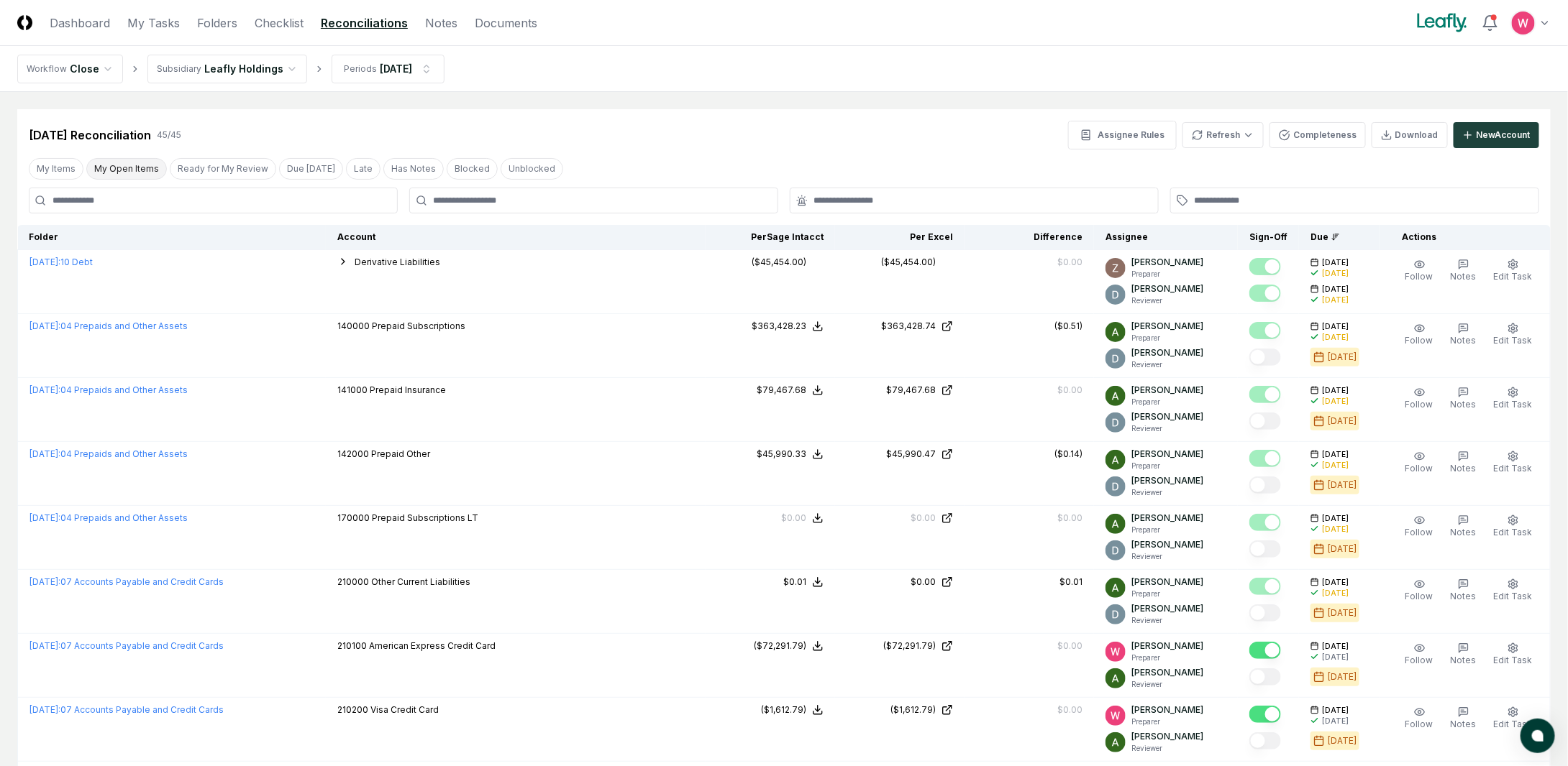
click at [136, 160] on button "My Open Items" at bounding box center [127, 168] width 80 height 21
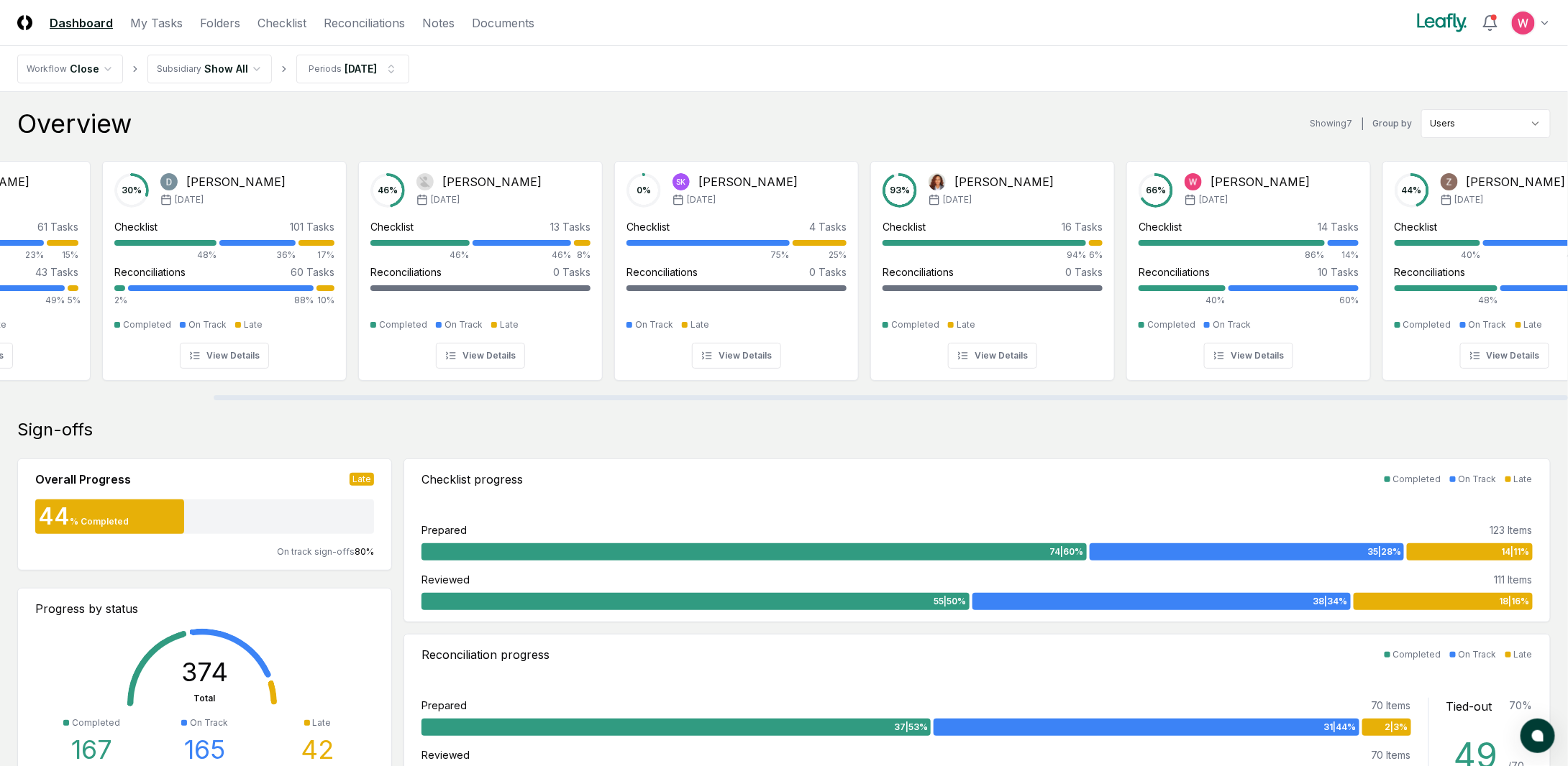
scroll to position [0, 246]
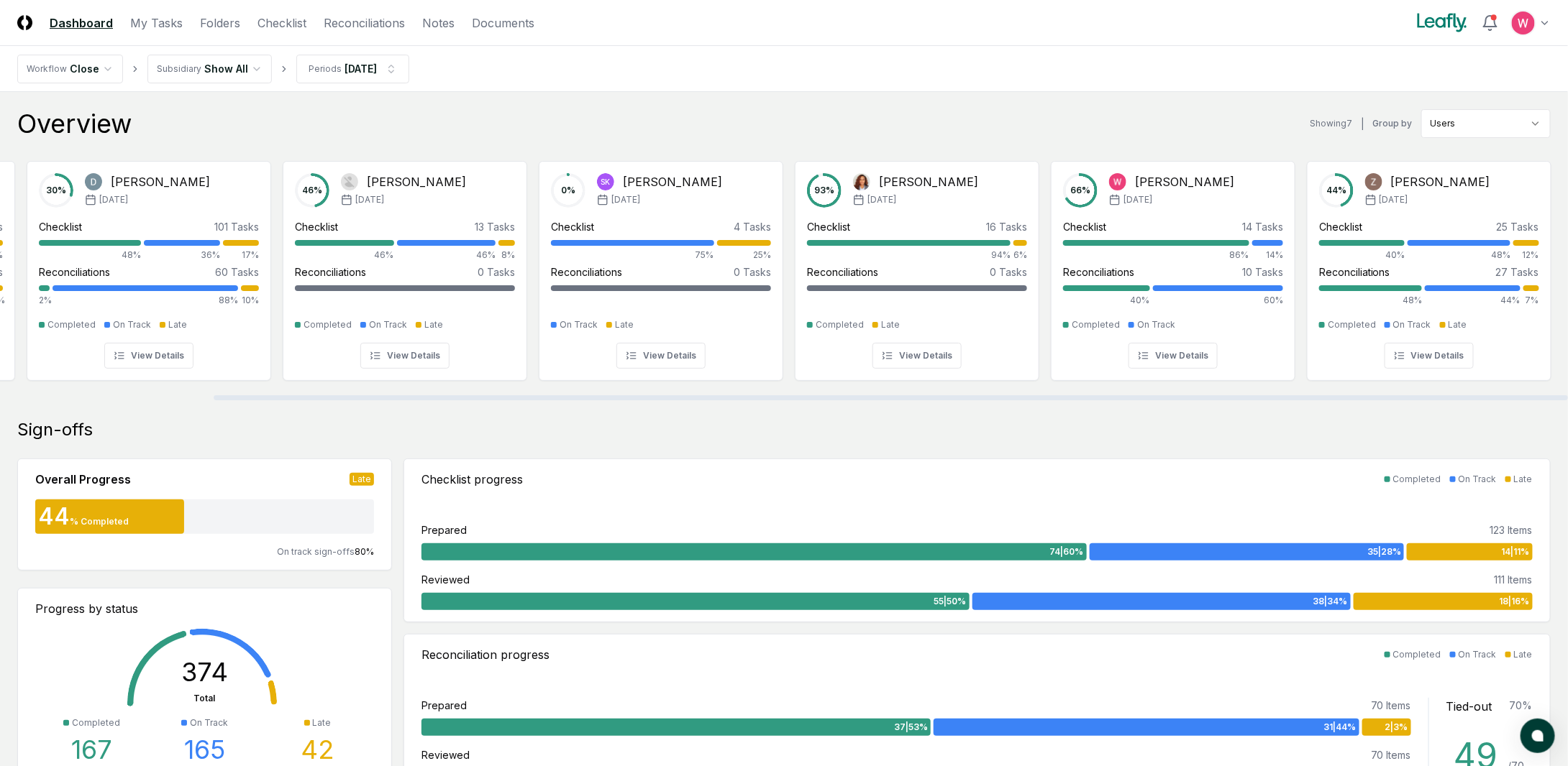
drag, startPoint x: 960, startPoint y: 399, endPoint x: 1235, endPoint y: 400, distance: 275.0
click at [1235, 400] on div at bounding box center [891, 398] width 1354 height 5
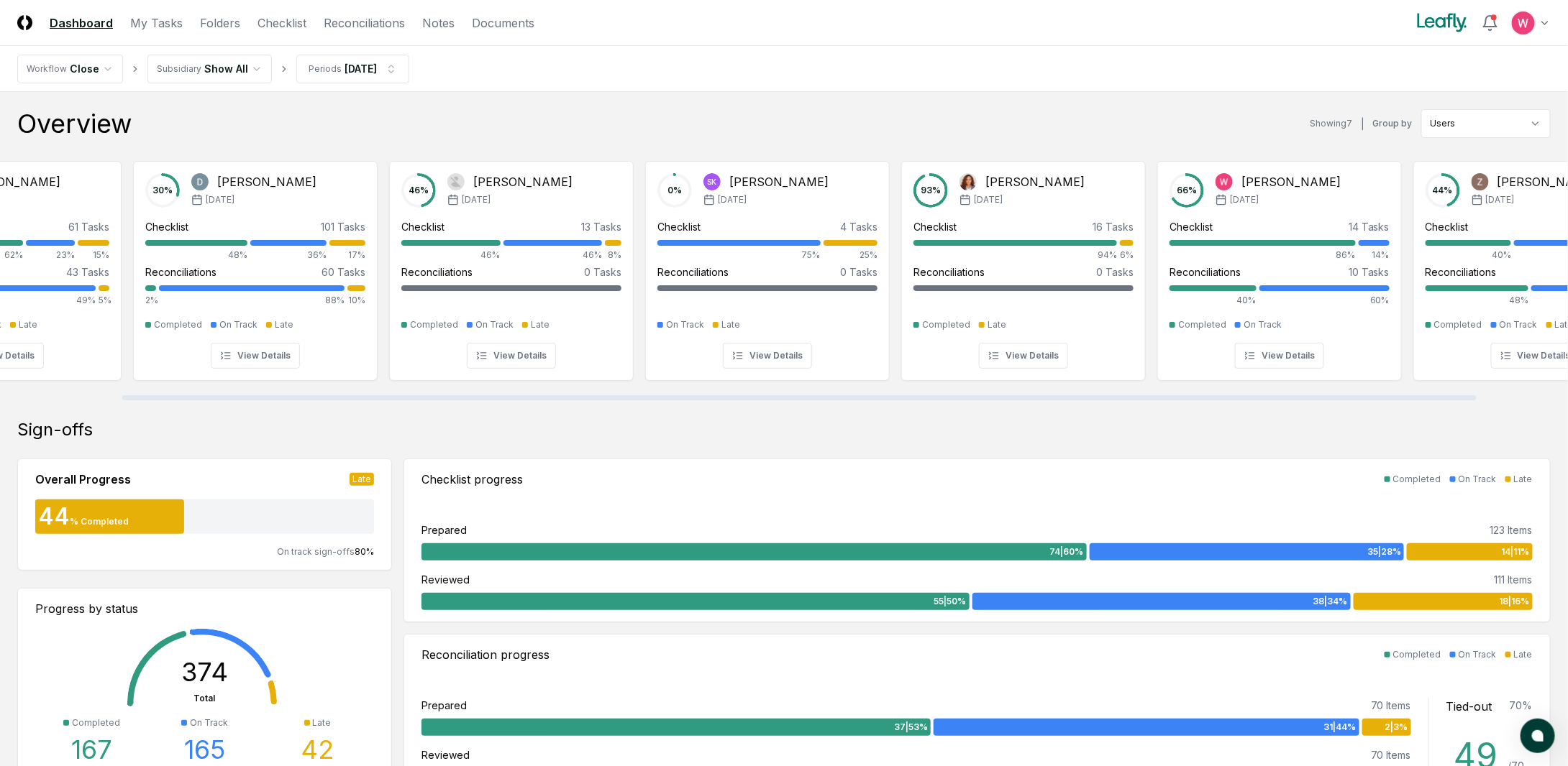
scroll to position [0, 0]
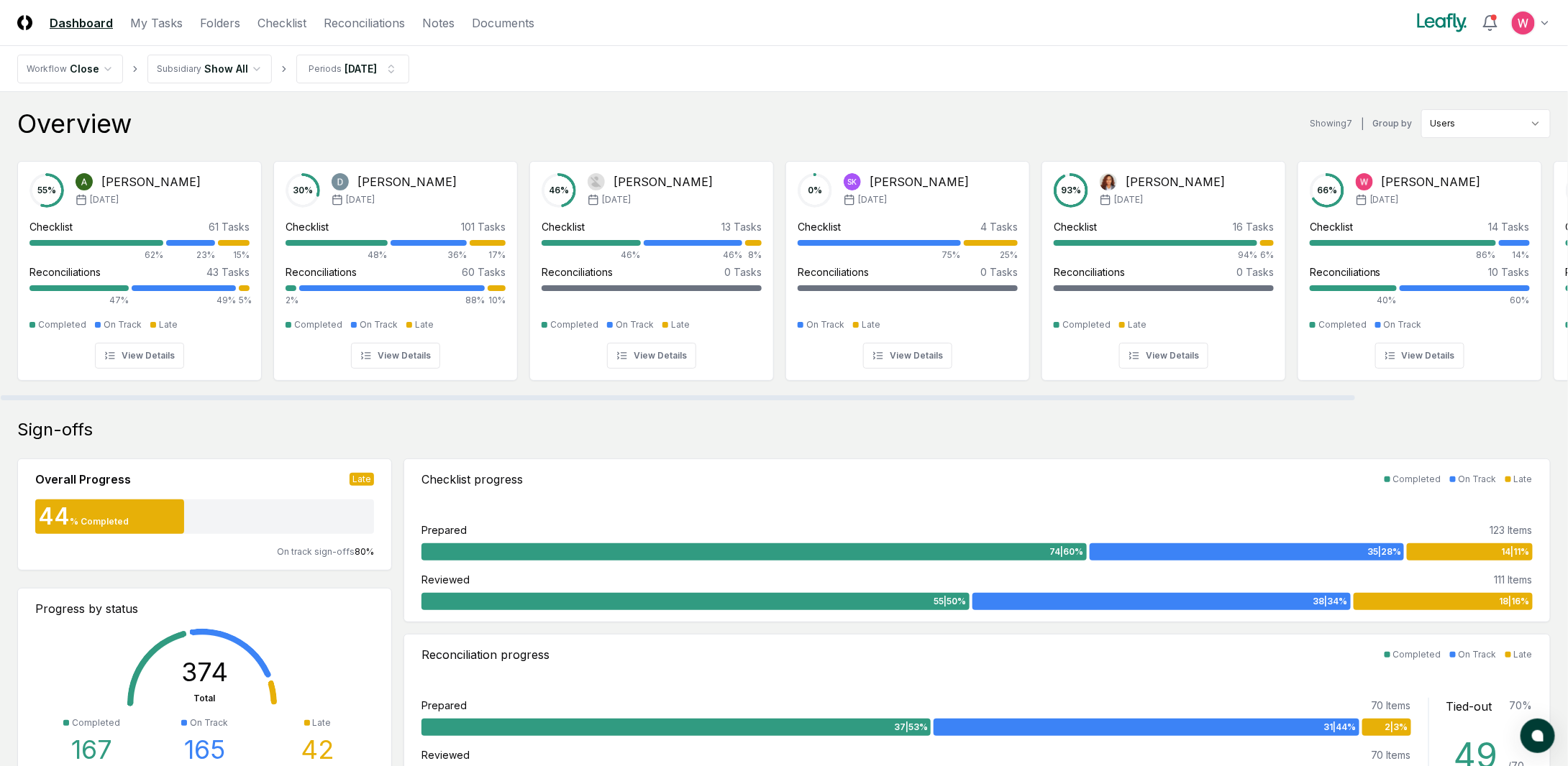
drag, startPoint x: 1243, startPoint y: 397, endPoint x: 884, endPoint y: 401, distance: 359.0
click at [884, 400] on div at bounding box center [677, 398] width 1354 height 5
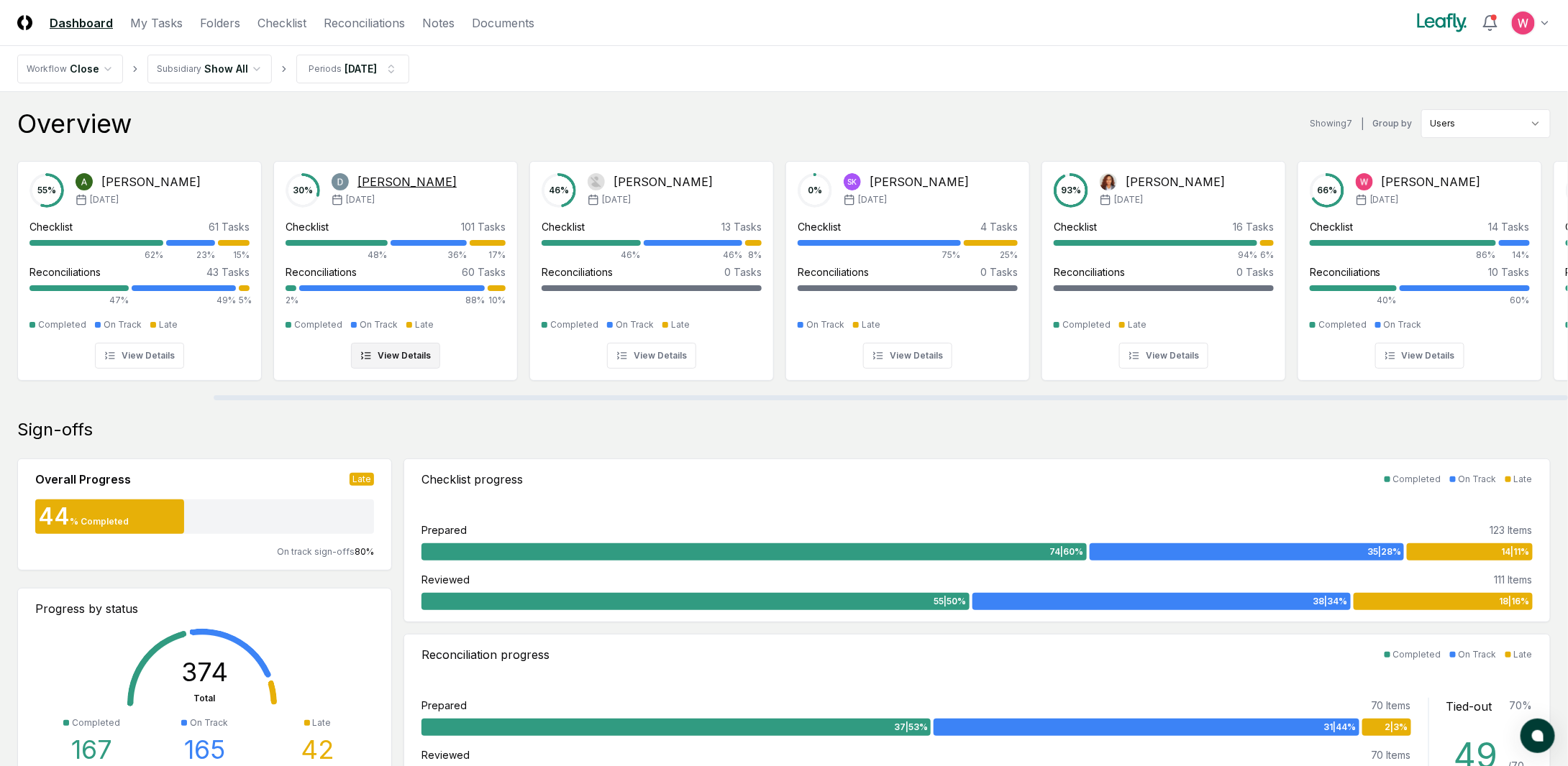
drag, startPoint x: 530, startPoint y: 395, endPoint x: 360, endPoint y: 269, distance: 211.6
click at [379, 395] on div at bounding box center [891, 398] width 1354 height 5
